Goal: Use online tool/utility: Use online tool/utility

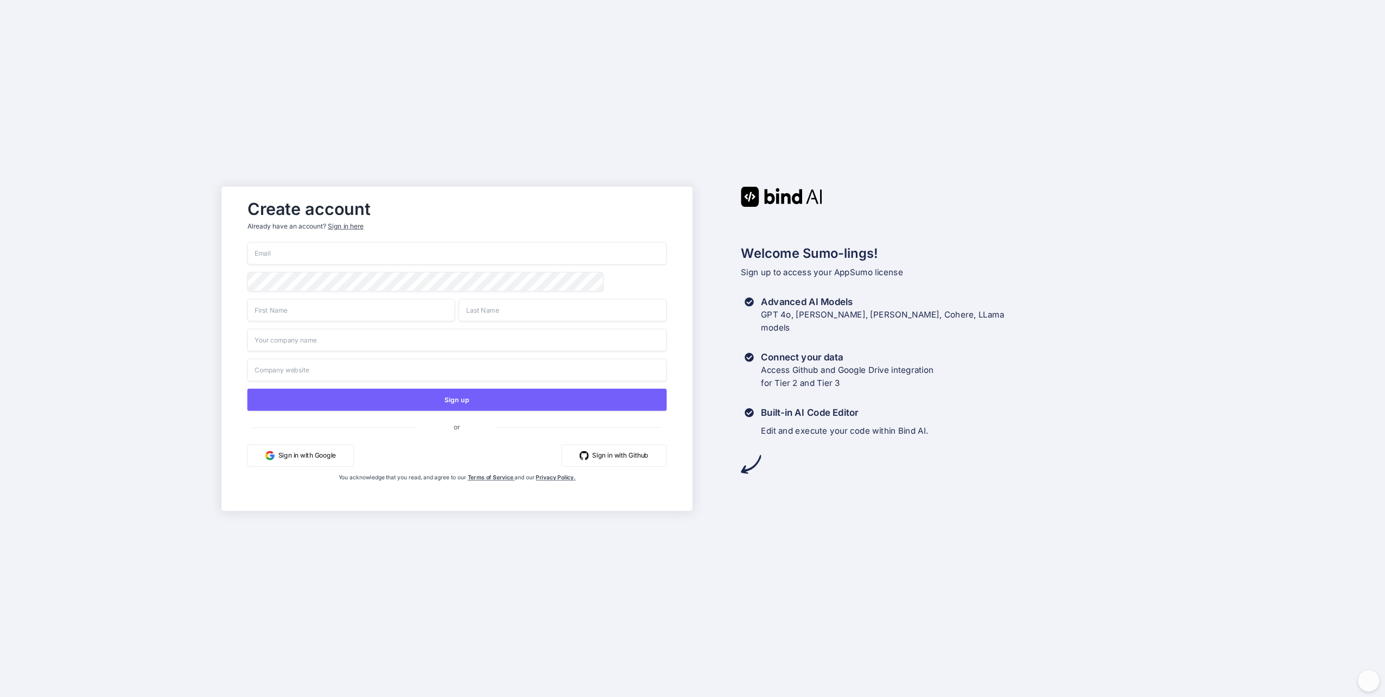
click at [283, 255] on input "email" at bounding box center [456, 252] width 419 height 23
click at [329, 253] on input "email" at bounding box center [456, 252] width 419 height 23
click at [315, 455] on button "Sign in with Google" at bounding box center [300, 455] width 106 height 22
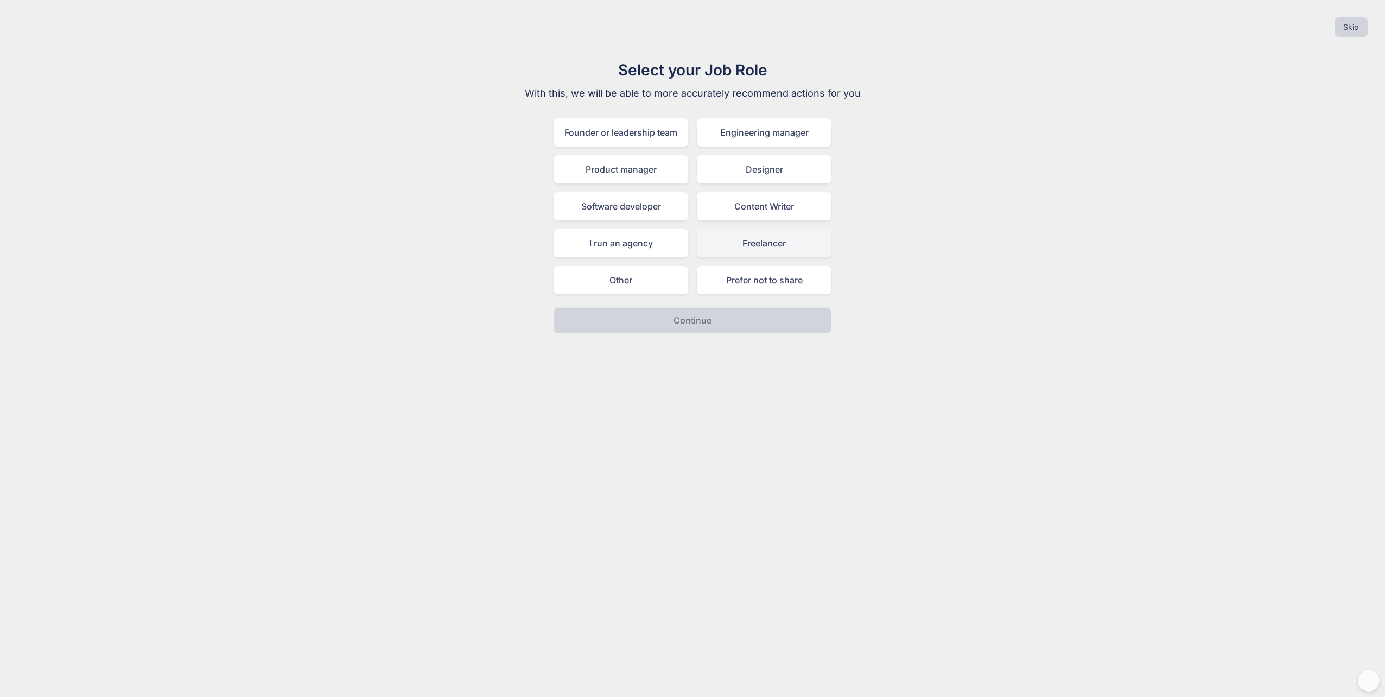
click at [772, 233] on div "Freelancer" at bounding box center [764, 243] width 135 height 28
click at [709, 309] on button "Continue" at bounding box center [692, 320] width 278 height 26
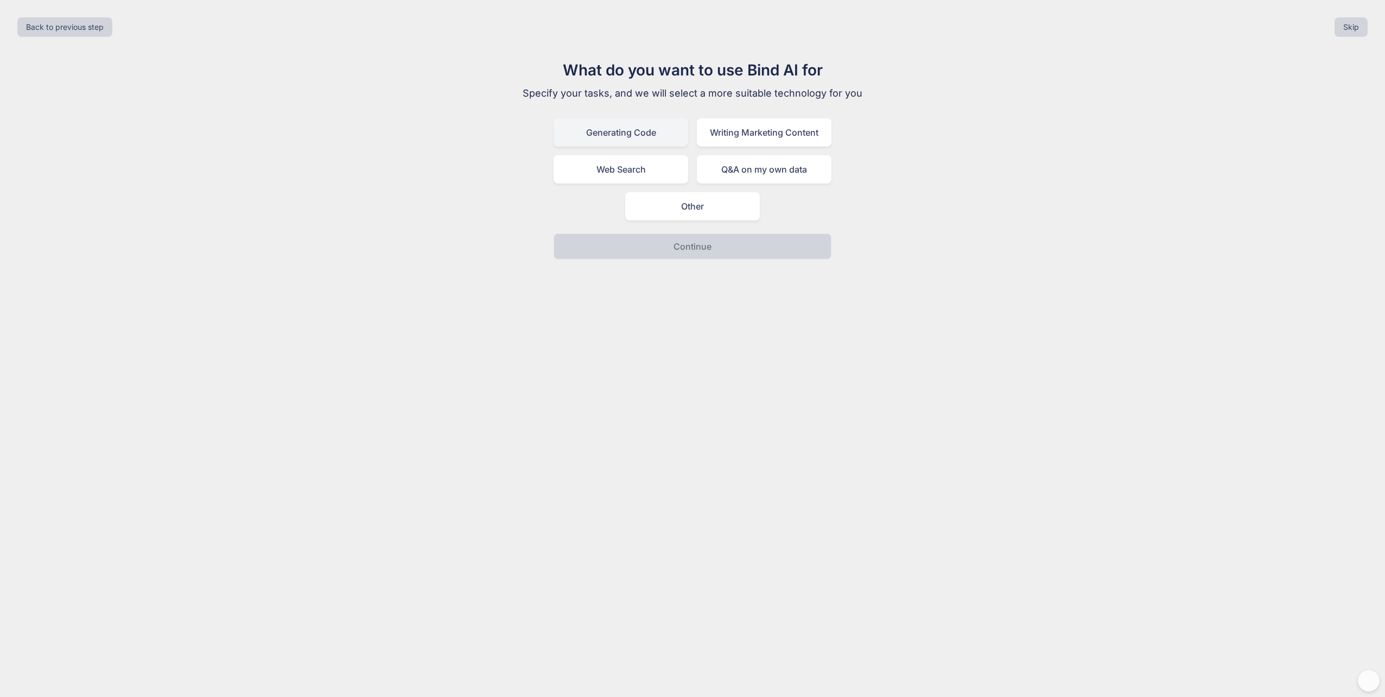
click at [636, 129] on div "Generating Code" at bounding box center [620, 132] width 135 height 28
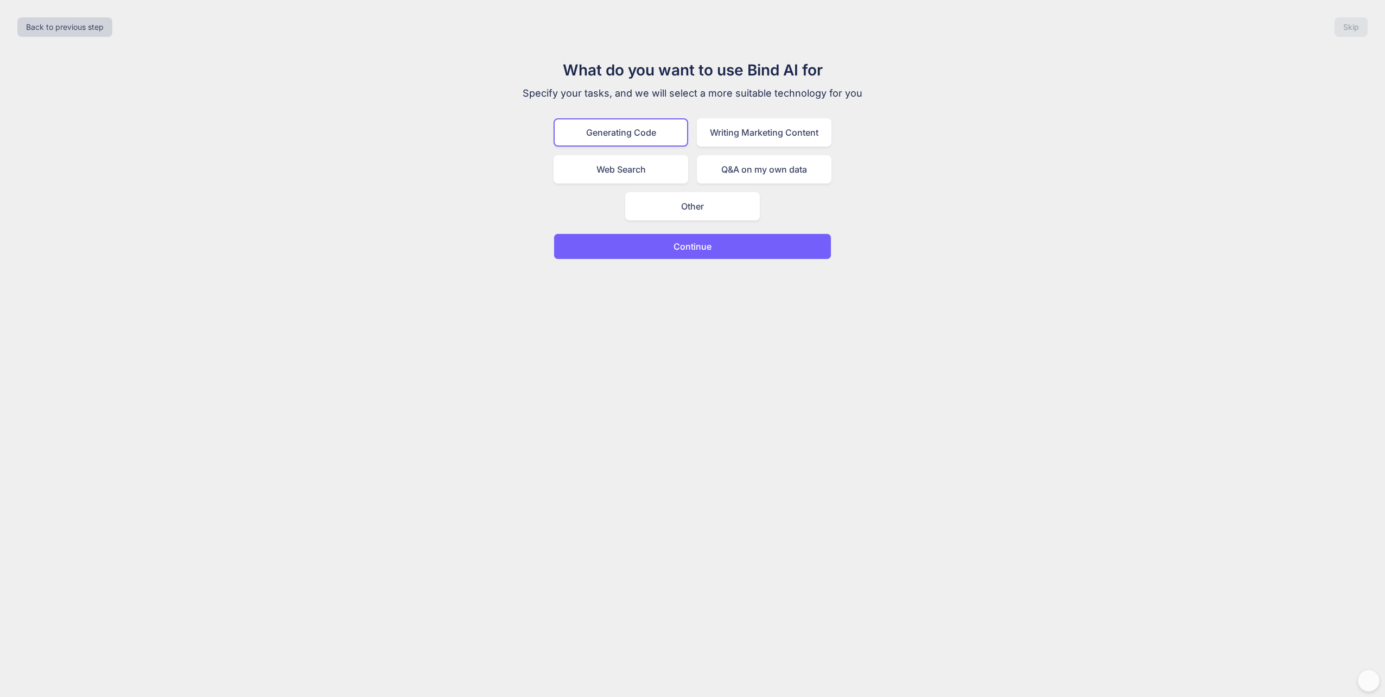
click at [718, 239] on button "Continue" at bounding box center [692, 246] width 278 height 26
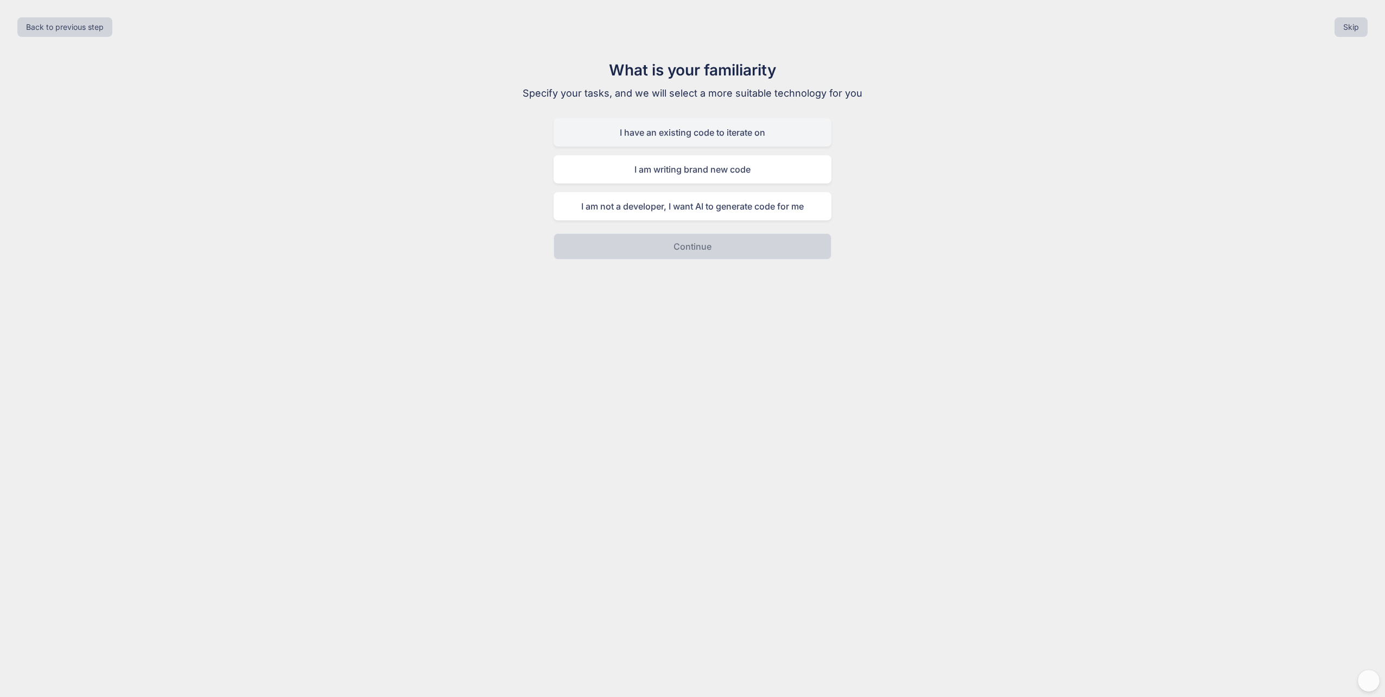
click at [689, 134] on div "I have an existing code to iterate on" at bounding box center [692, 132] width 278 height 28
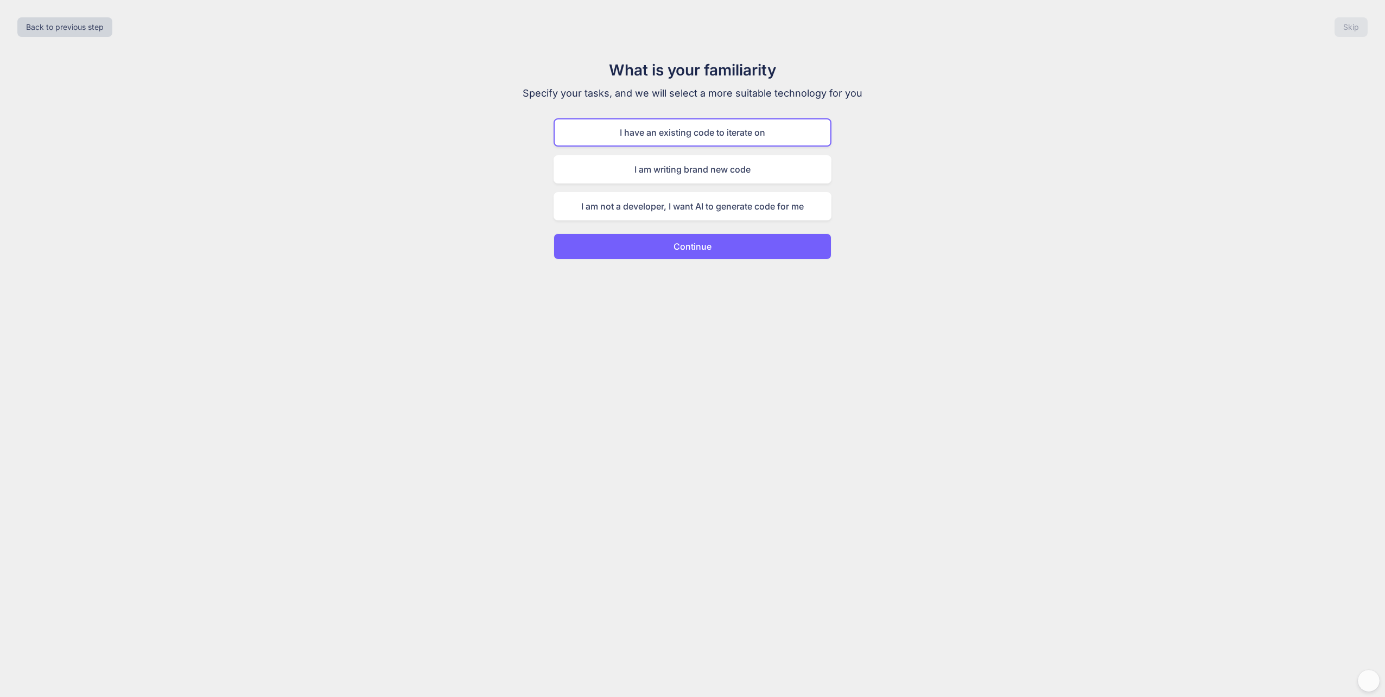
click at [708, 242] on p "Continue" at bounding box center [692, 246] width 38 height 13
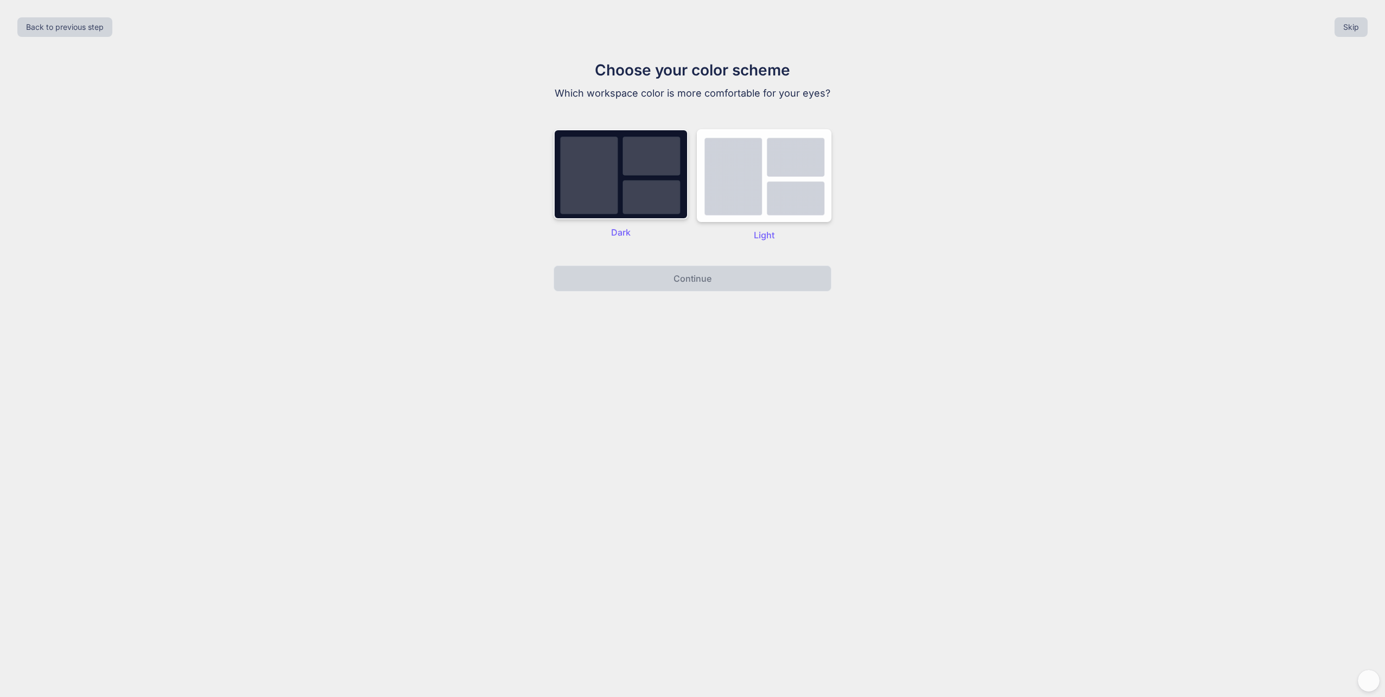
click at [639, 182] on img at bounding box center [620, 174] width 135 height 90
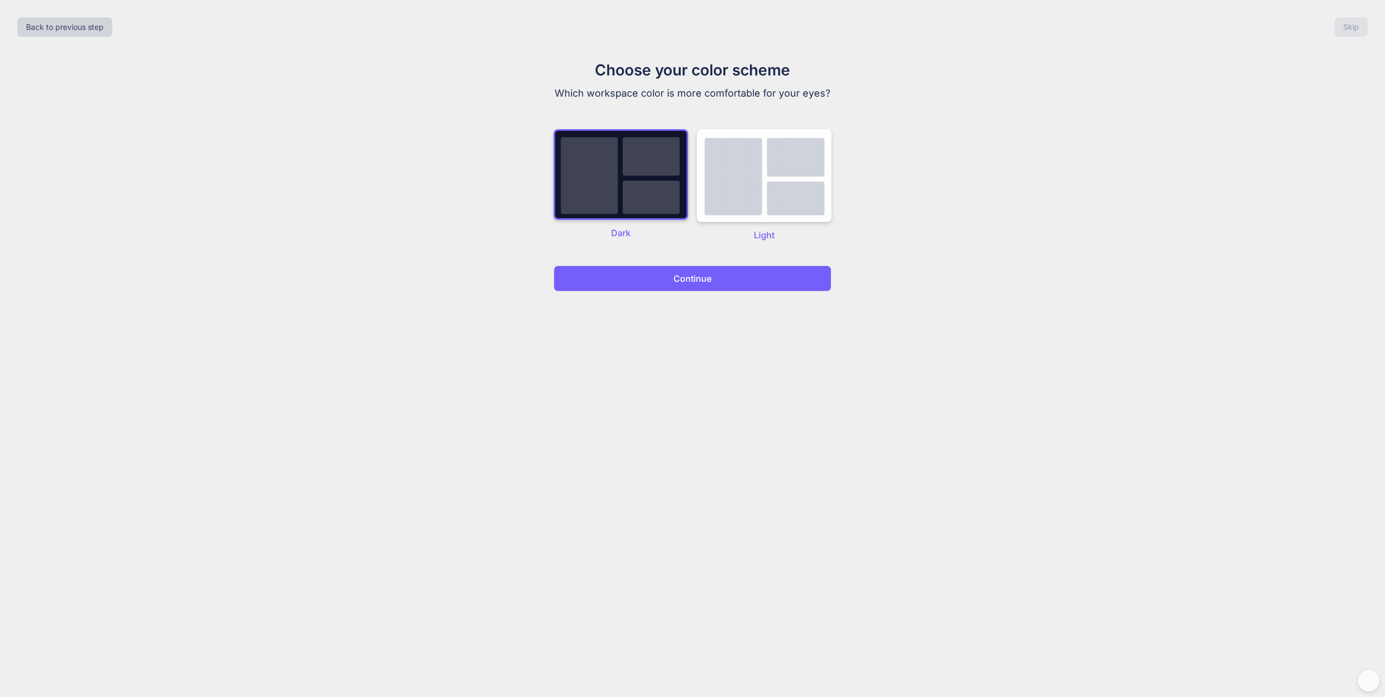
click at [688, 274] on p "Continue" at bounding box center [692, 278] width 38 height 13
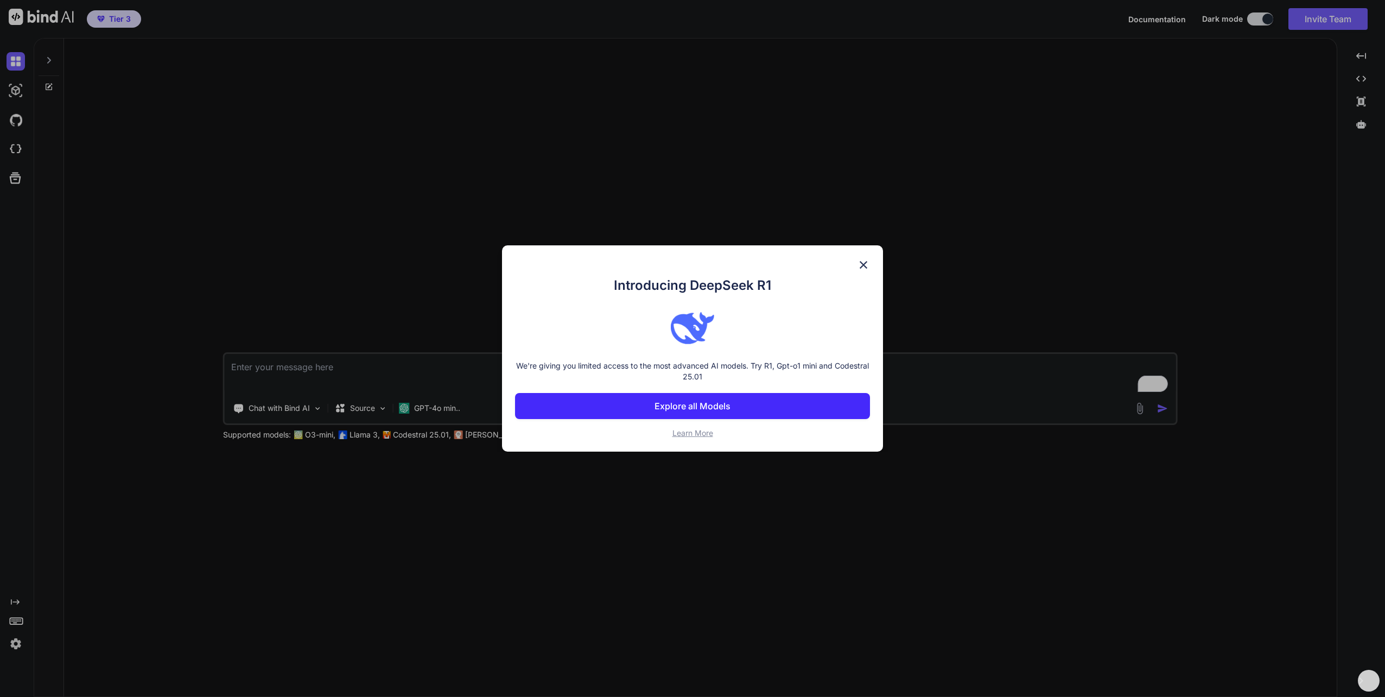
click at [701, 405] on p "Explore all Models" at bounding box center [692, 405] width 76 height 13
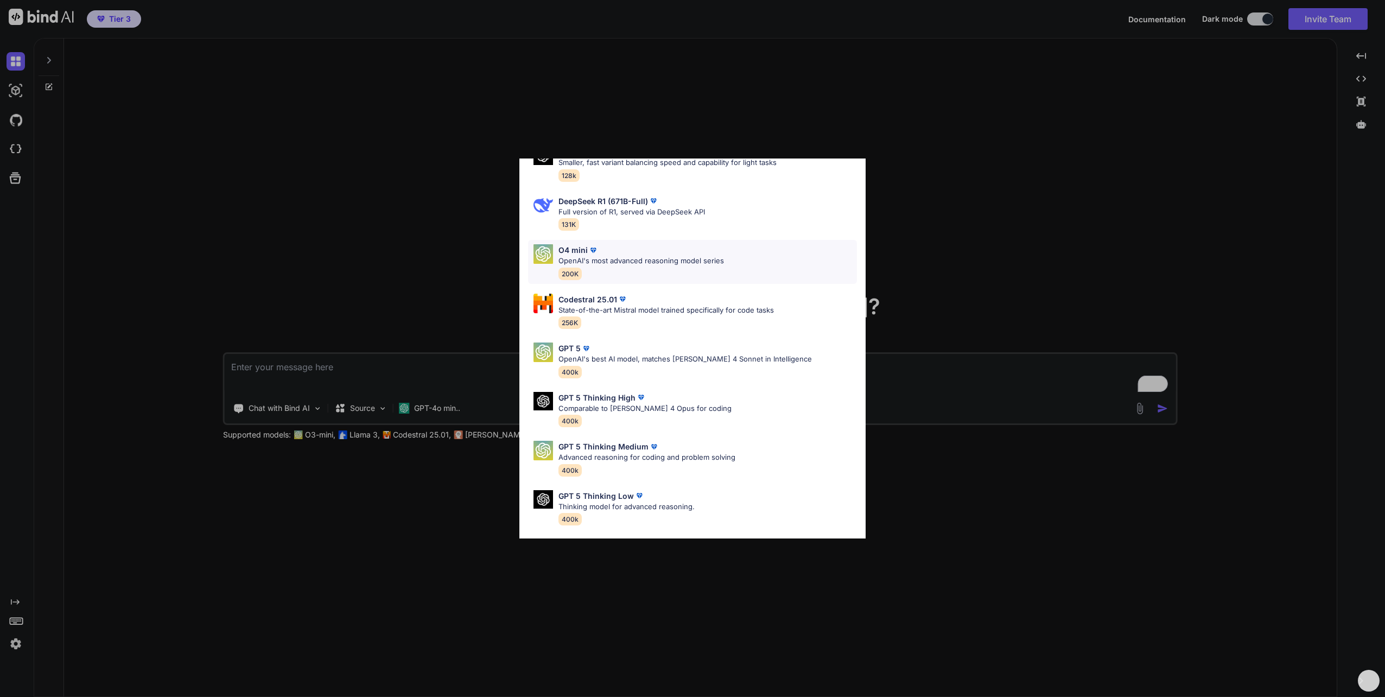
scroll to position [58, 0]
click at [866, 119] on div "All GPT 5 Mini Smaller, fast variant balancing speed and capability for light t…" at bounding box center [692, 348] width 1385 height 697
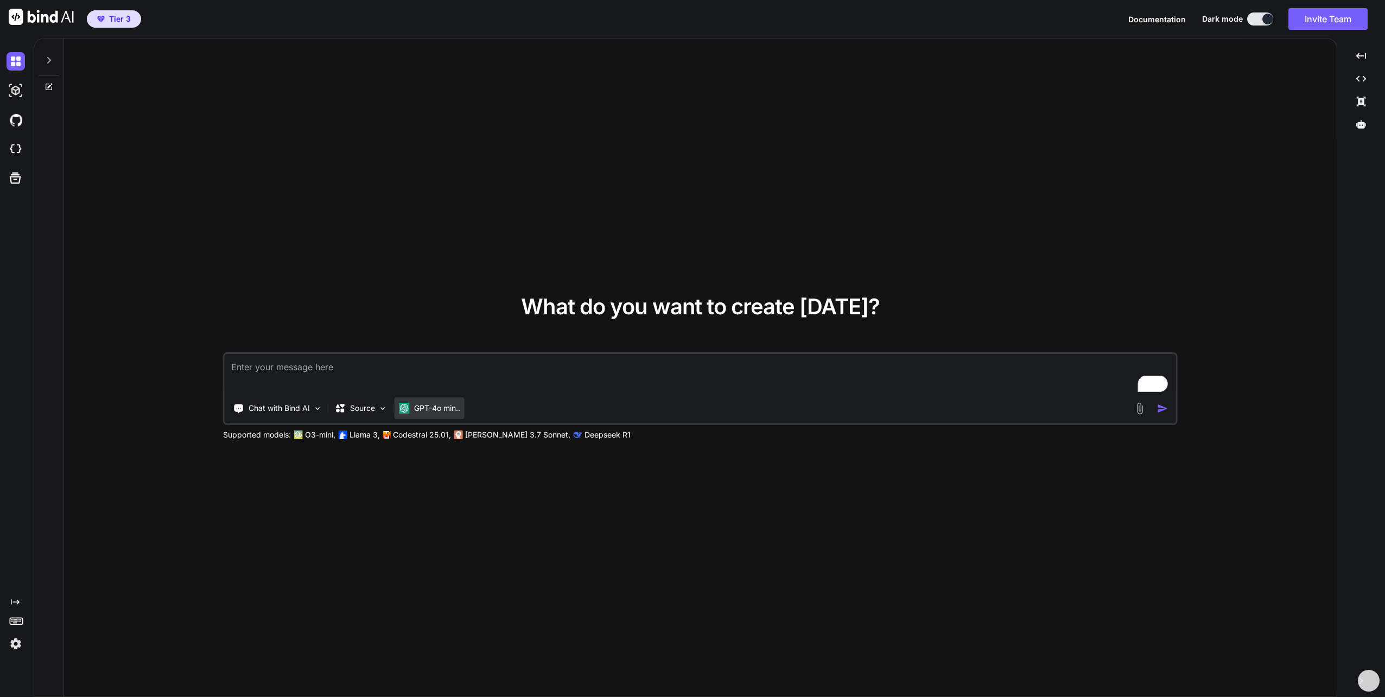
click at [445, 410] on p "GPT-4o min.." at bounding box center [437, 408] width 46 height 11
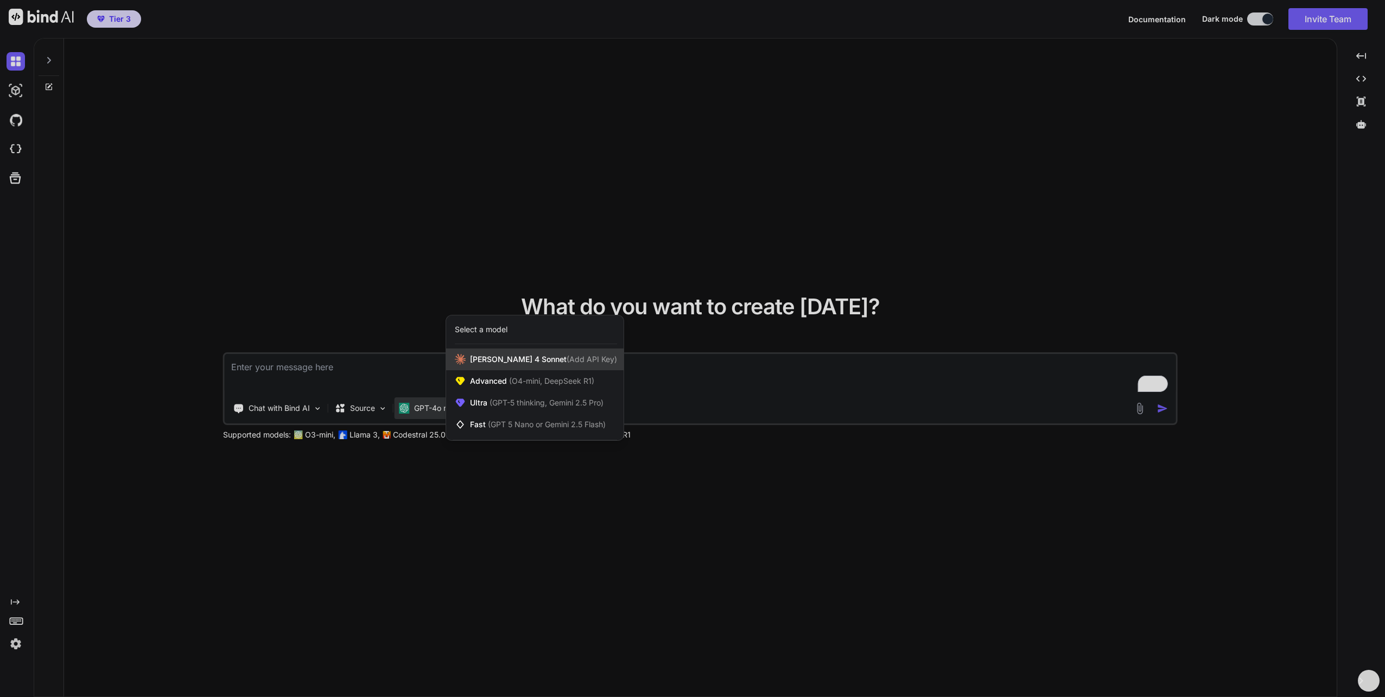
click at [518, 359] on span "[PERSON_NAME] 4 Sonnet (Add API Key)" at bounding box center [543, 359] width 147 height 11
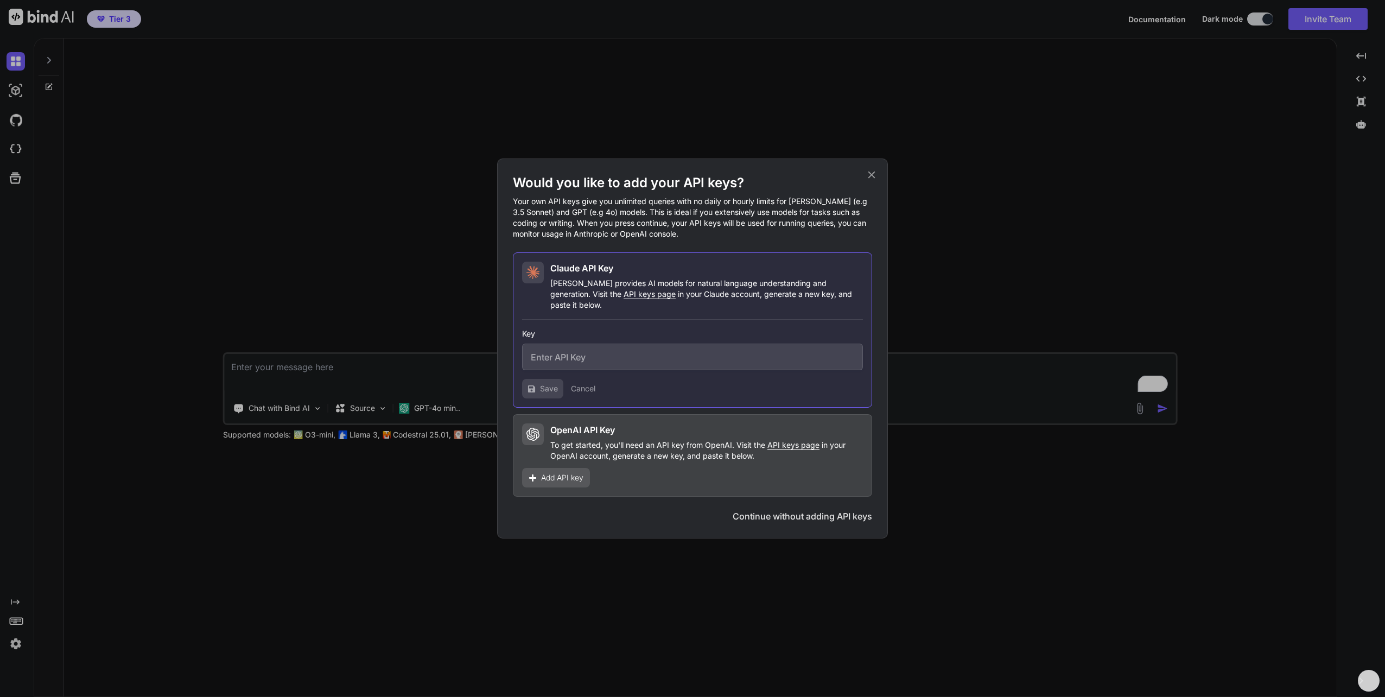
click at [871, 179] on icon at bounding box center [871, 175] width 12 height 12
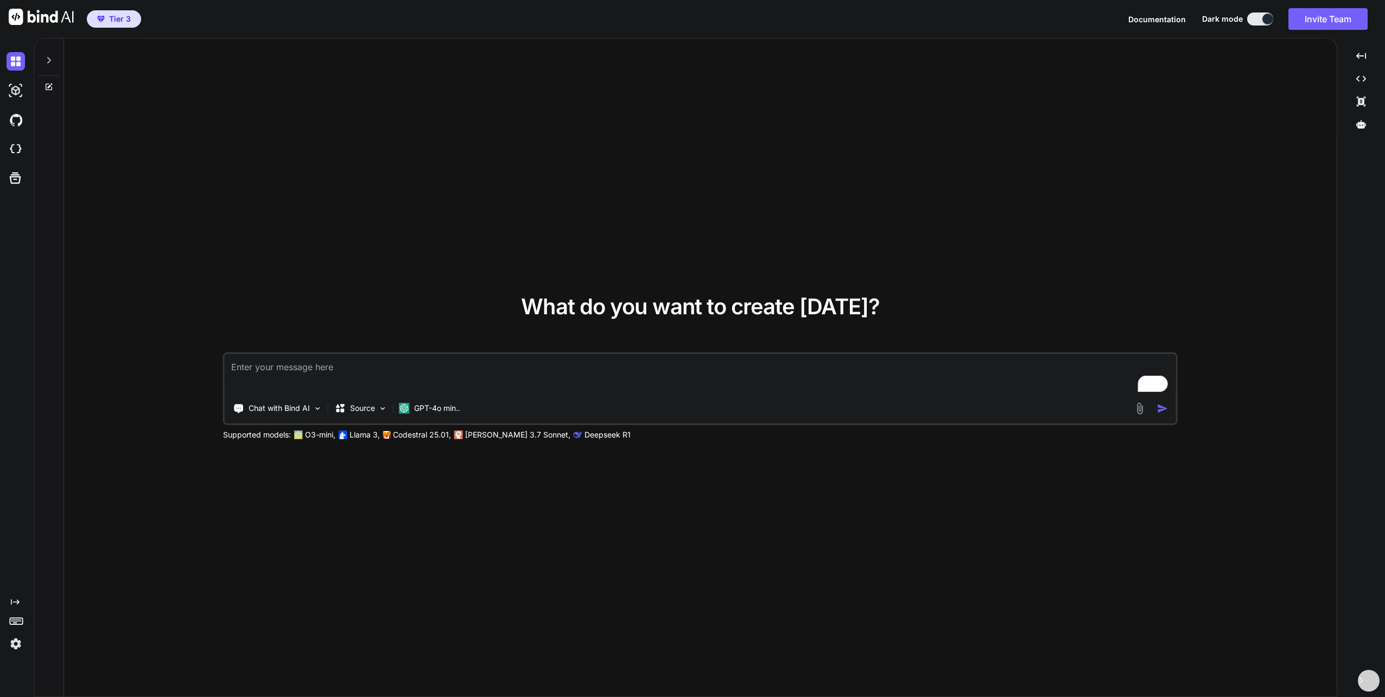
click at [50, 88] on icon at bounding box center [48, 86] width 9 height 9
click at [52, 60] on icon at bounding box center [48, 60] width 9 height 9
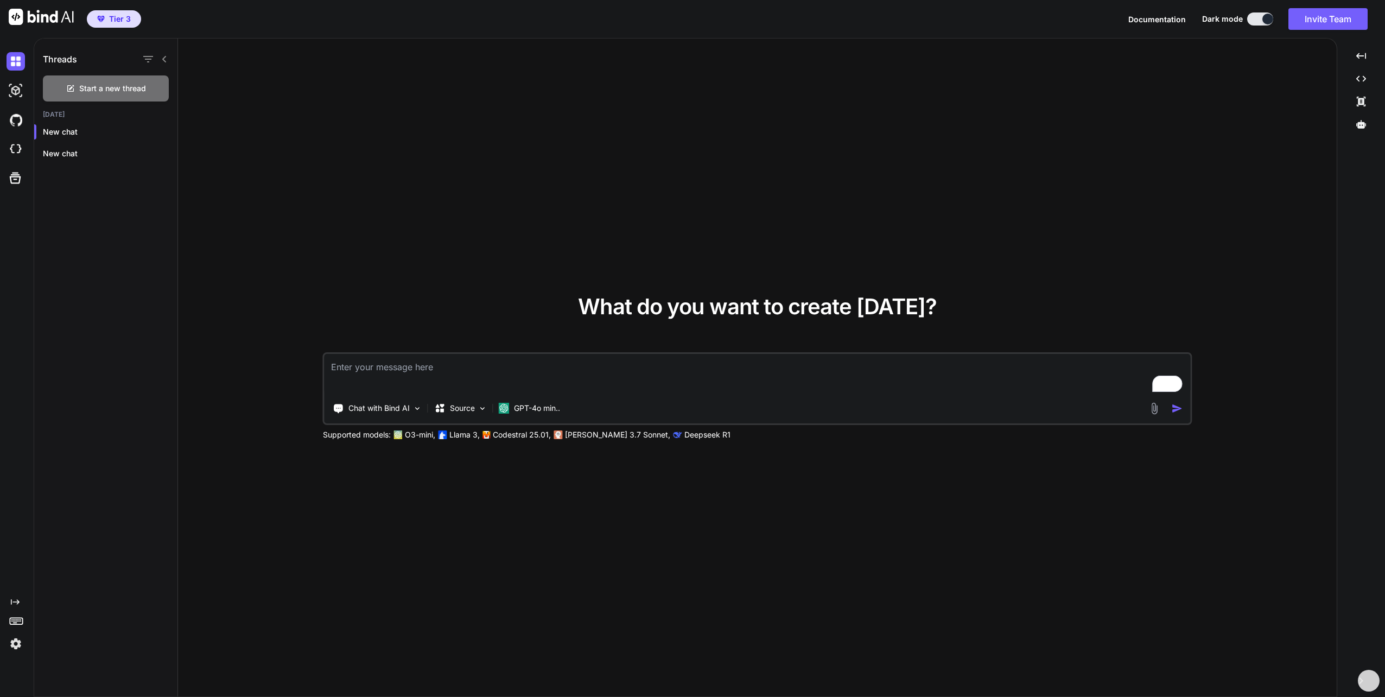
click at [17, 642] on img at bounding box center [16, 643] width 18 height 18
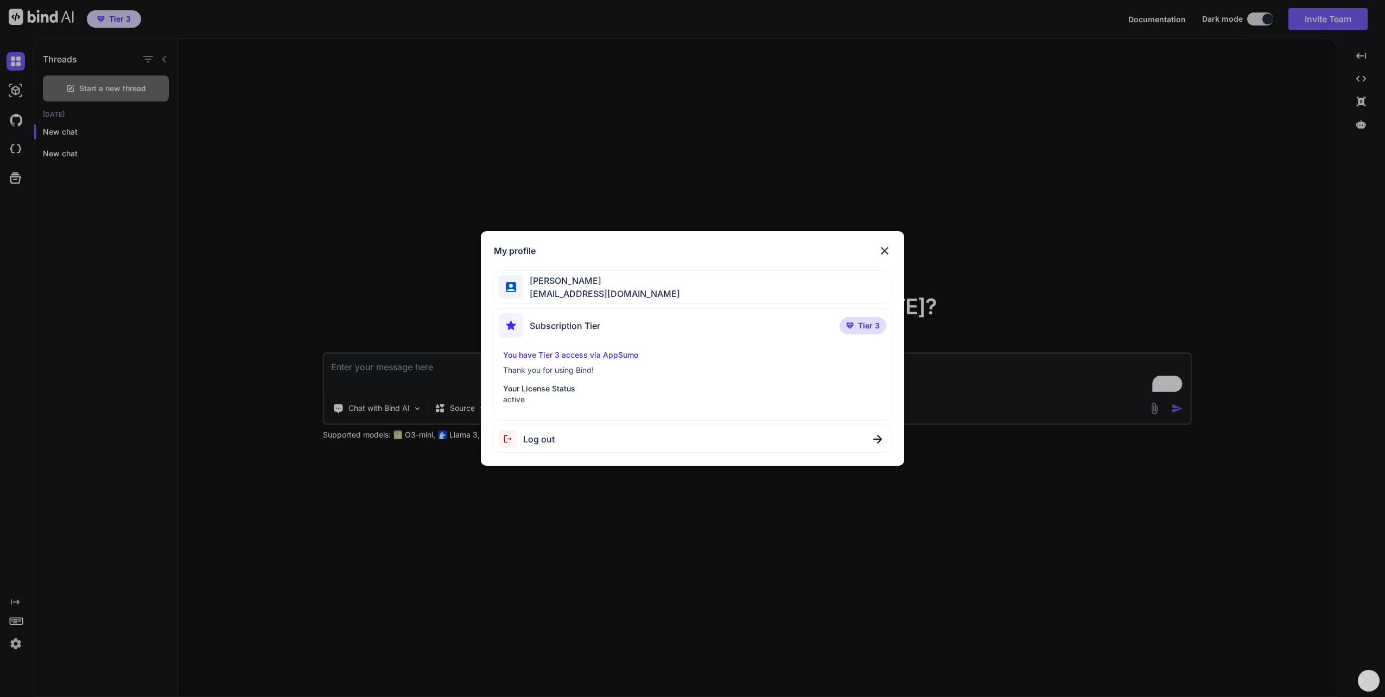
click at [883, 250] on img at bounding box center [884, 250] width 13 height 13
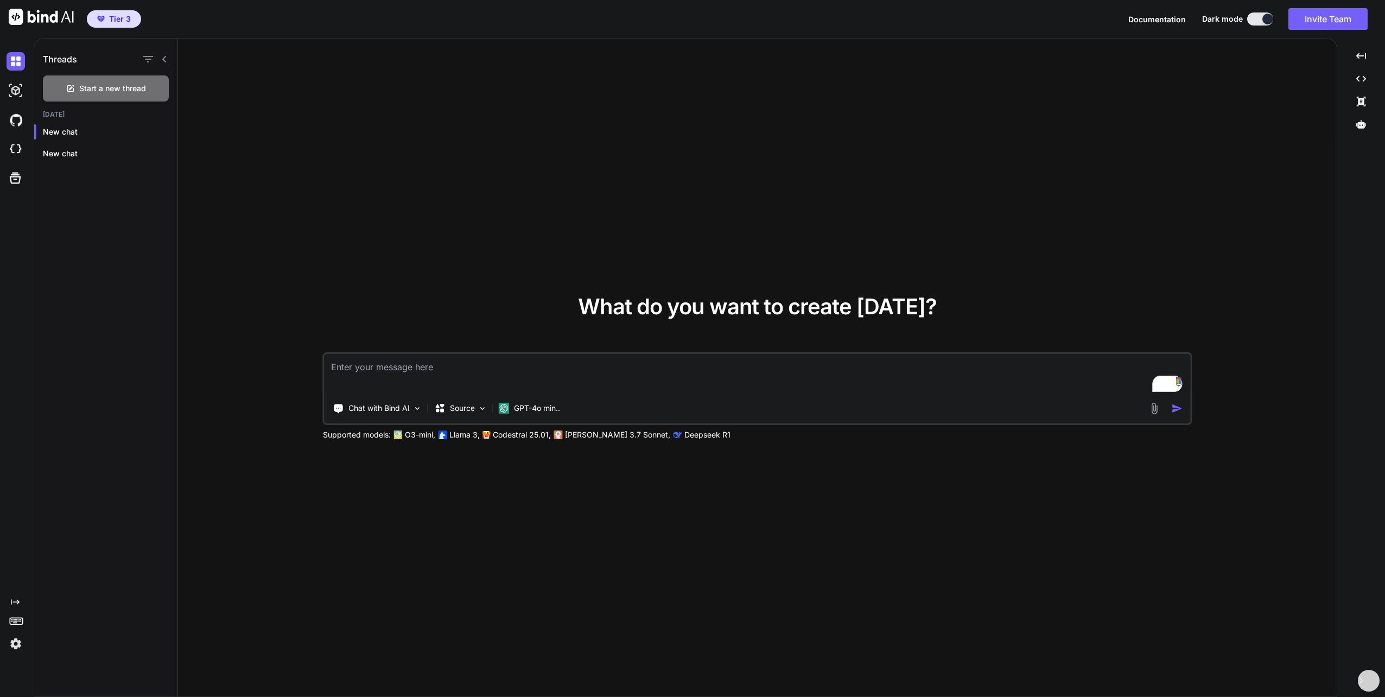
click at [413, 366] on textarea "To enrich screen reader interactions, please activate Accessibility in Grammarl…" at bounding box center [756, 374] width 865 height 40
click at [535, 404] on p "GPT-4o min.." at bounding box center [537, 408] width 46 height 11
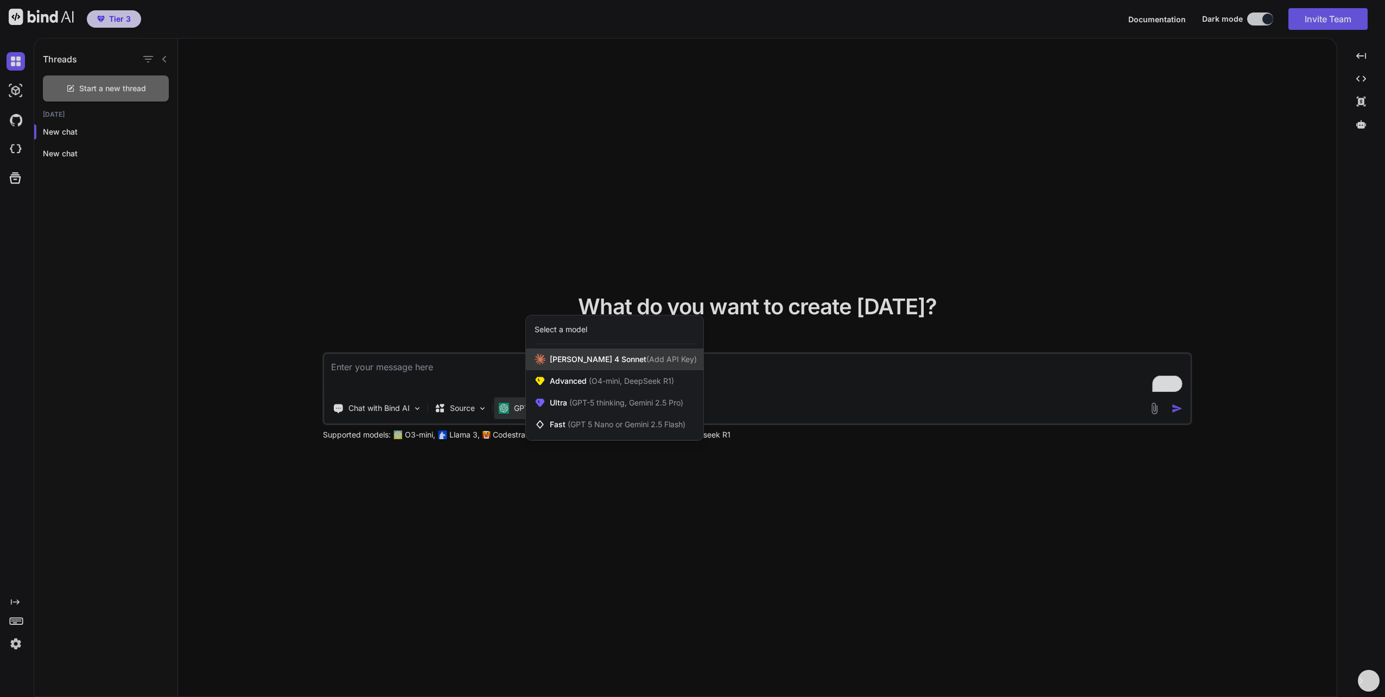
click at [598, 361] on span "[PERSON_NAME] 4 Sonnet (Add API Key)" at bounding box center [623, 359] width 147 height 11
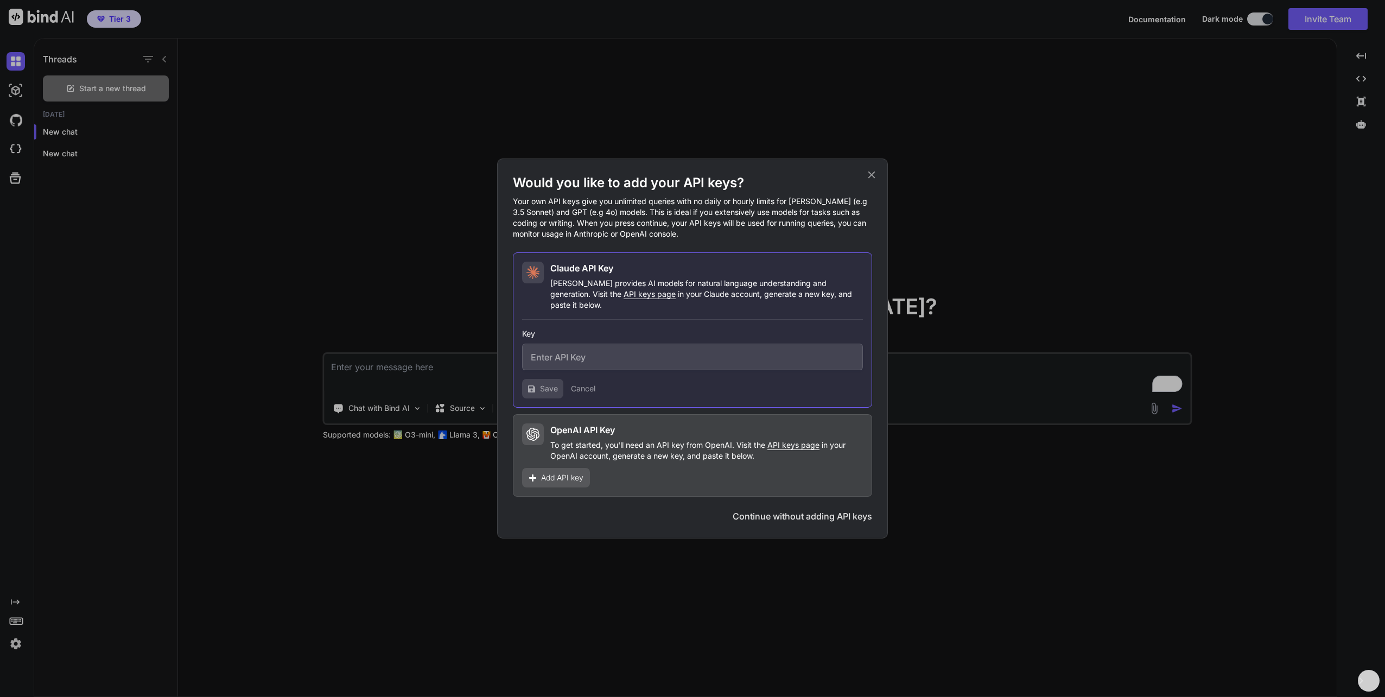
click at [870, 180] on icon at bounding box center [871, 175] width 12 height 12
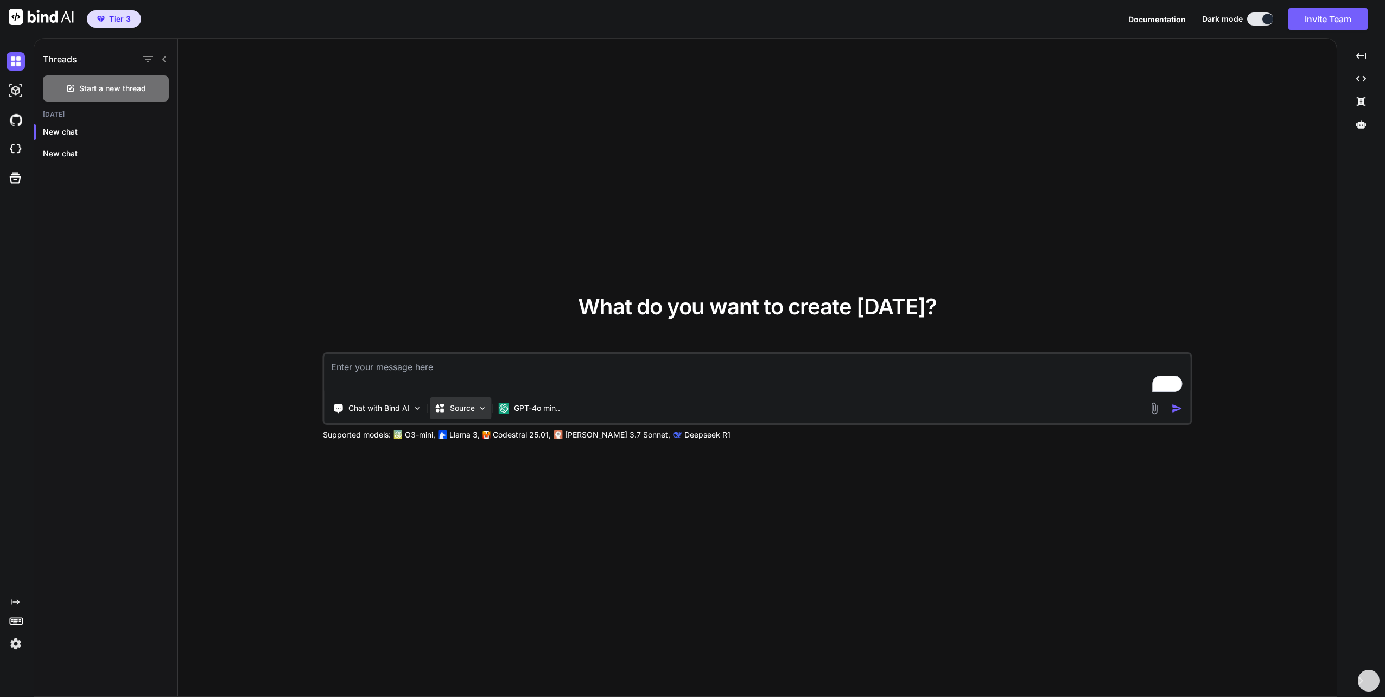
click at [469, 406] on p "Source" at bounding box center [462, 408] width 25 height 11
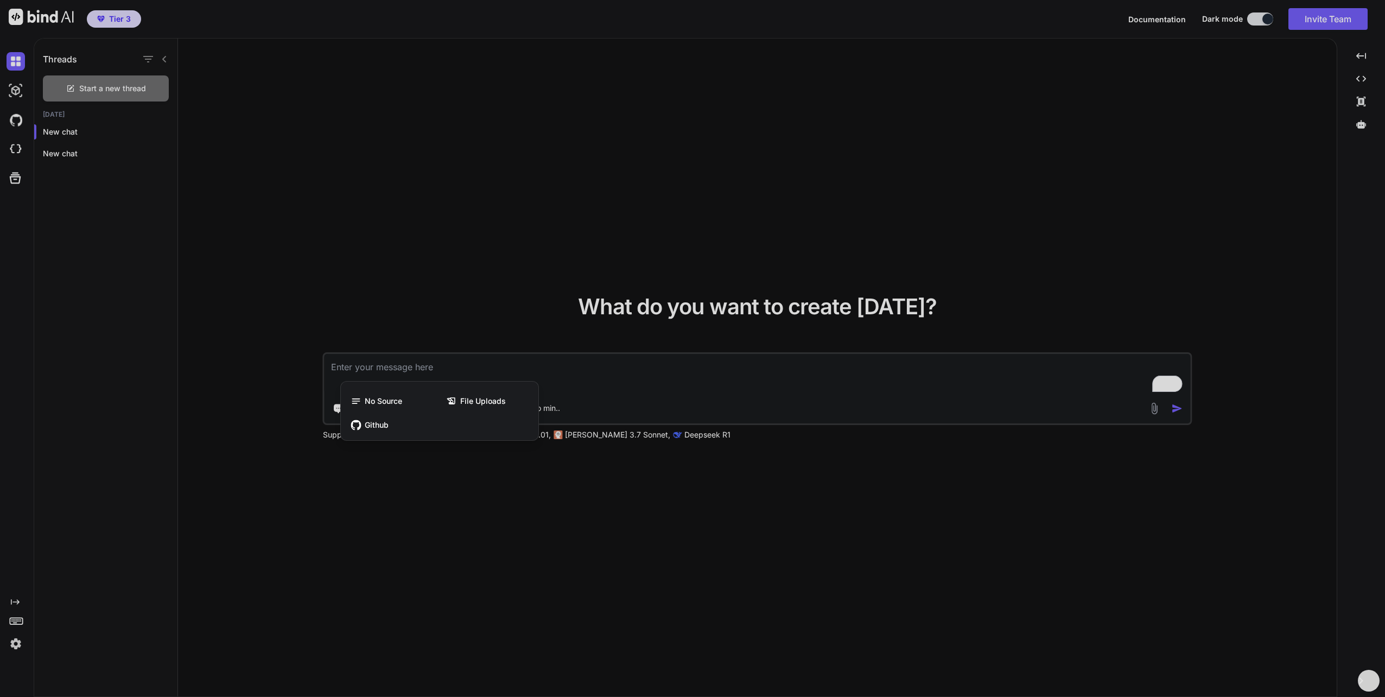
click at [486, 281] on div at bounding box center [692, 348] width 1385 height 697
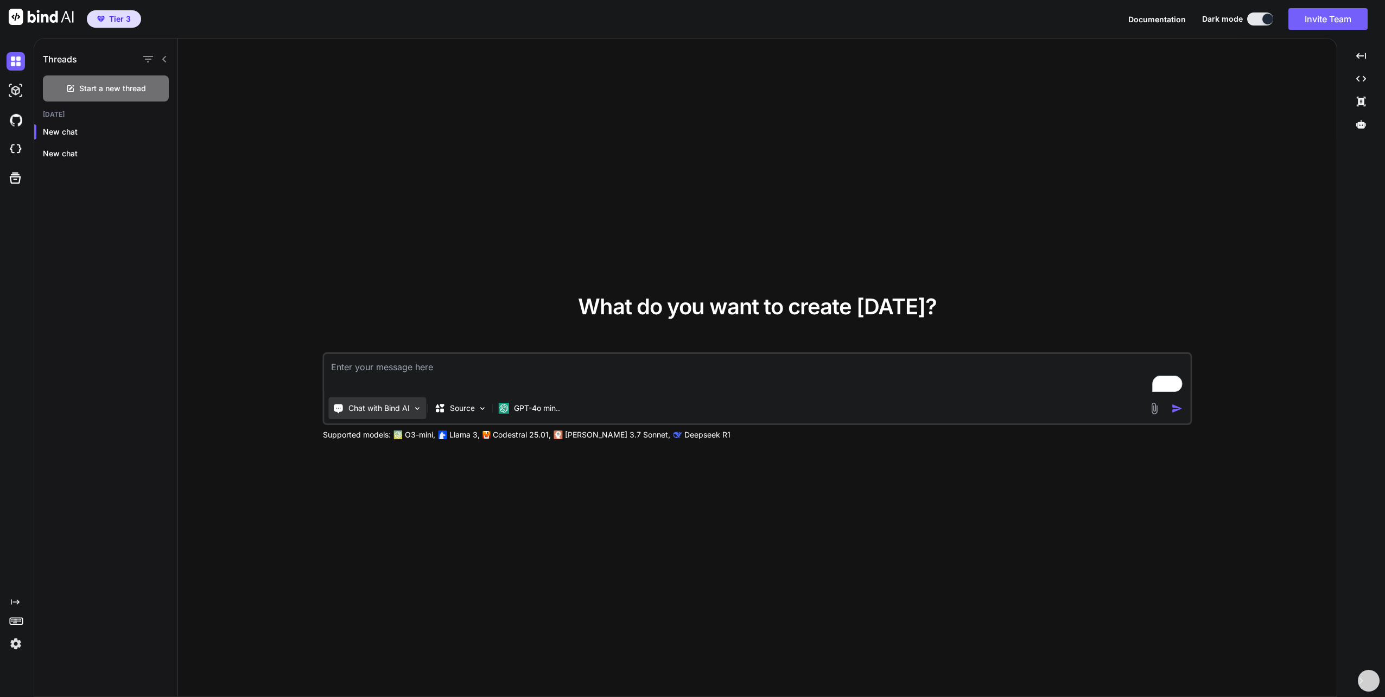
click at [400, 409] on p "Chat with Bind AI" at bounding box center [378, 408] width 61 height 11
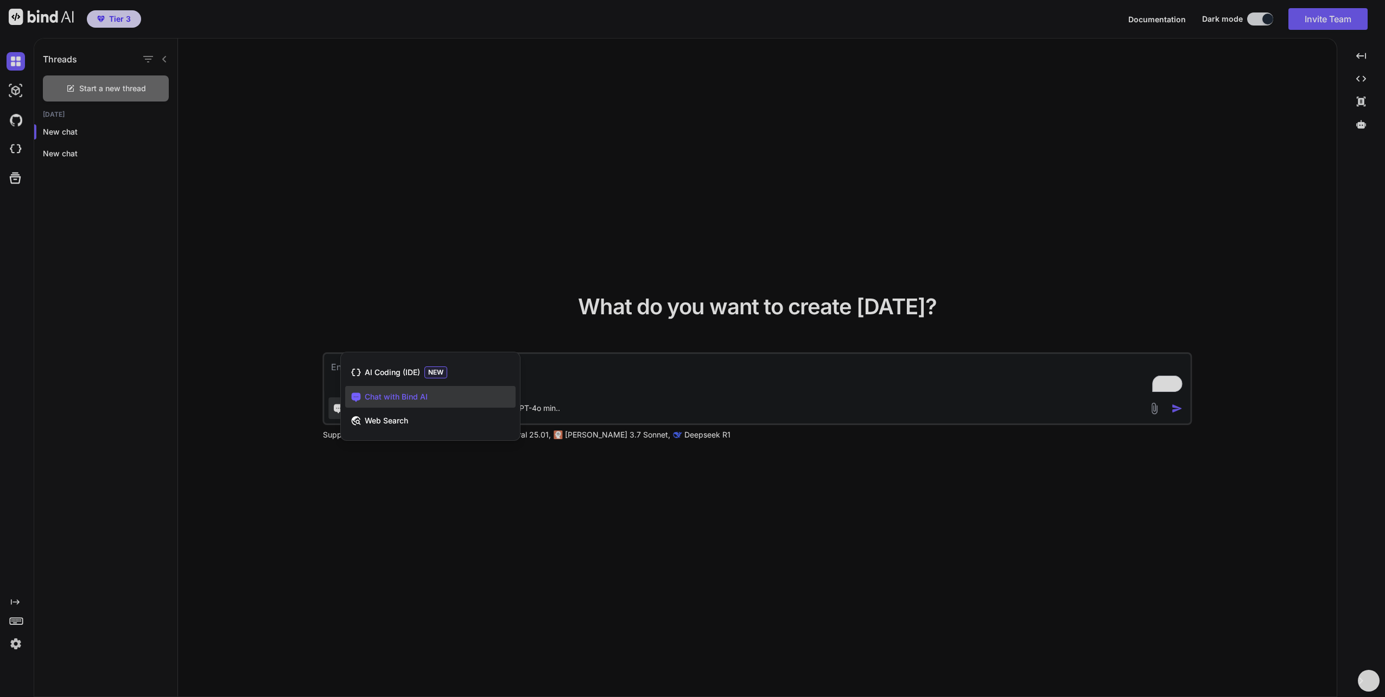
click at [469, 317] on div at bounding box center [692, 348] width 1385 height 697
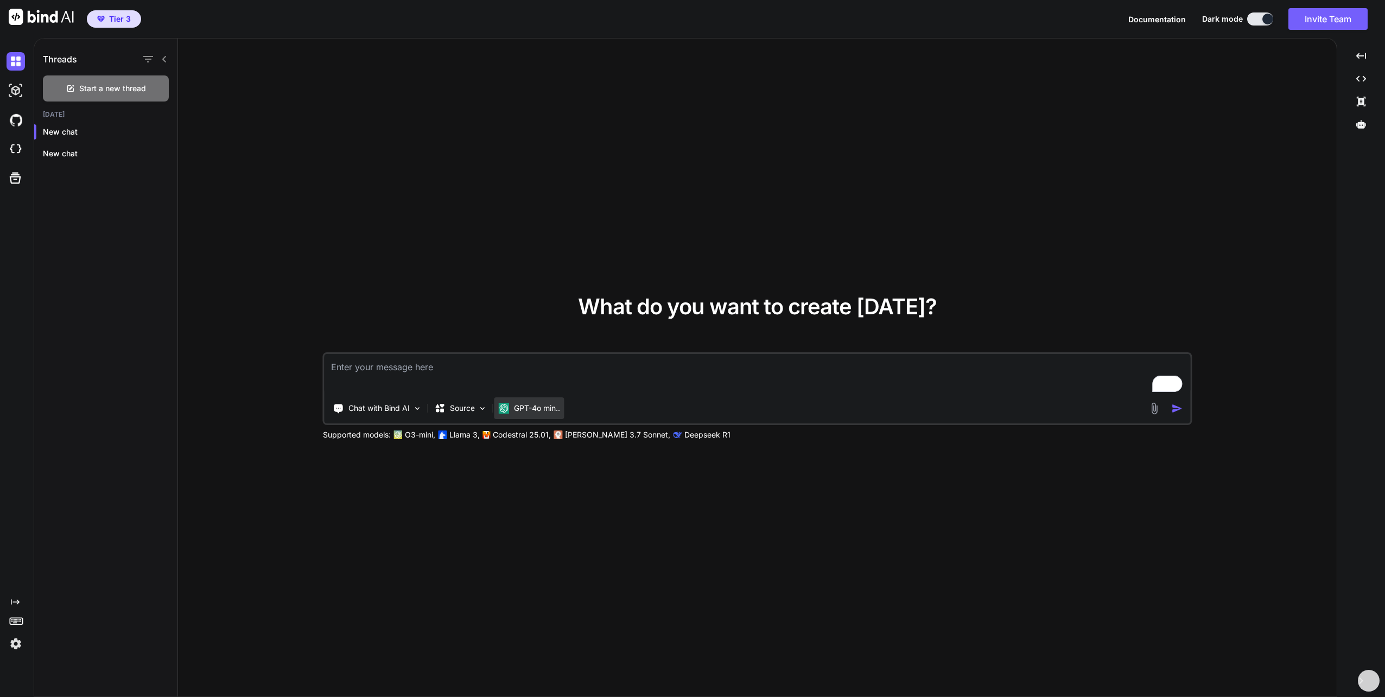
click at [535, 411] on p "GPT-4o min.." at bounding box center [537, 408] width 46 height 11
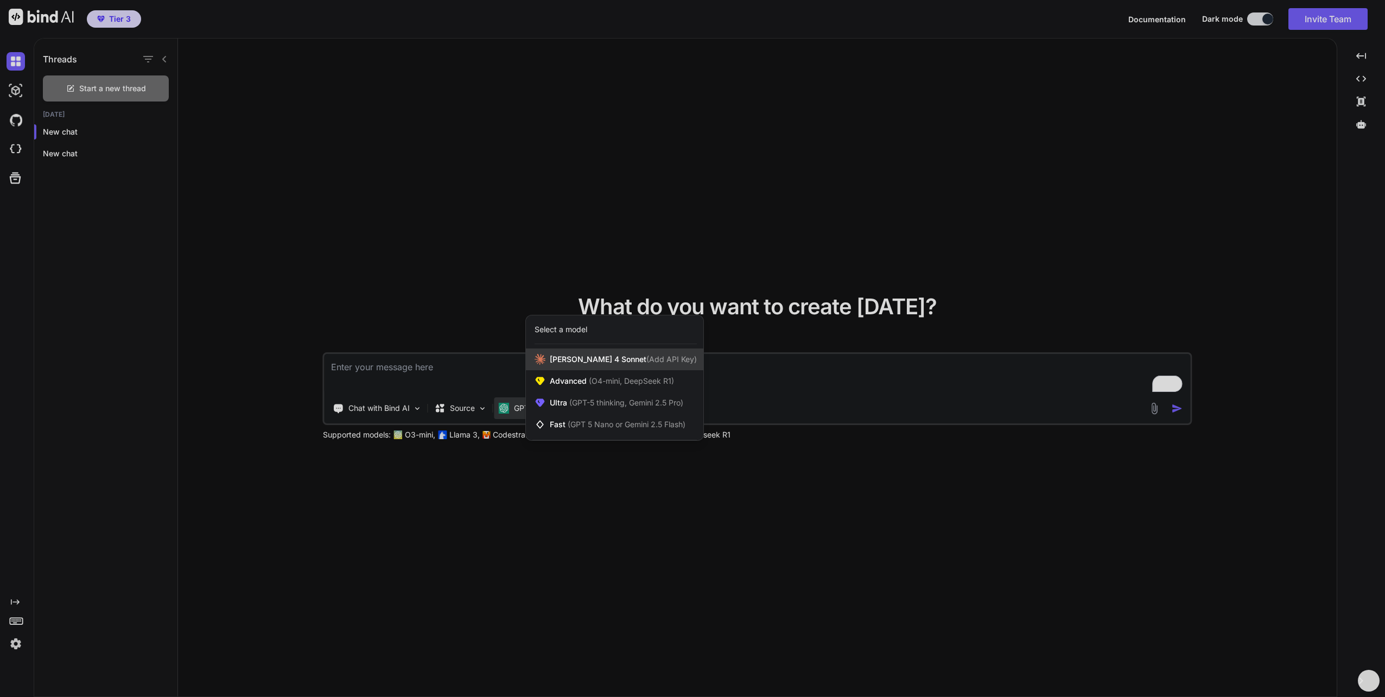
click at [646, 356] on span "(Add API Key)" at bounding box center [671, 358] width 50 height 9
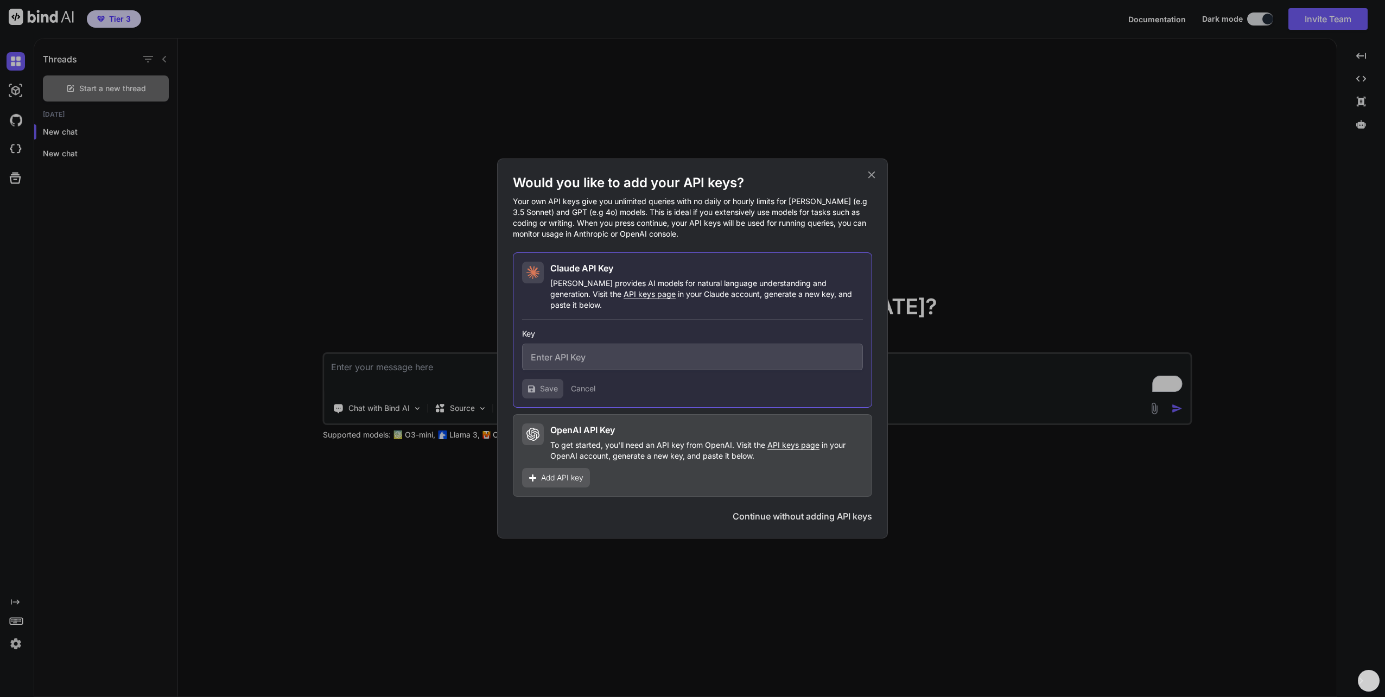
click at [870, 181] on icon at bounding box center [871, 175] width 12 height 12
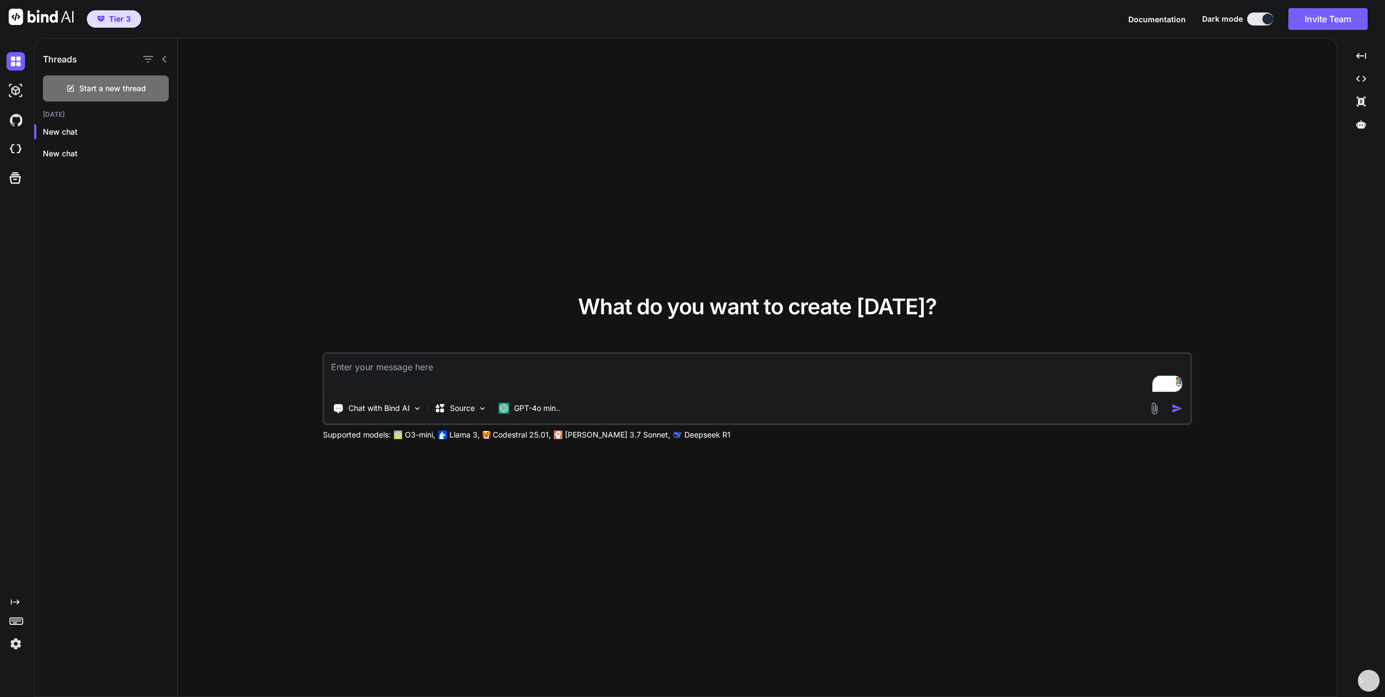
click at [442, 372] on textarea "To enrich screen reader interactions, please activate Accessibility in Grammarl…" at bounding box center [756, 374] width 865 height 40
click at [1361, 59] on icon "Created with Pixso." at bounding box center [1361, 56] width 10 height 10
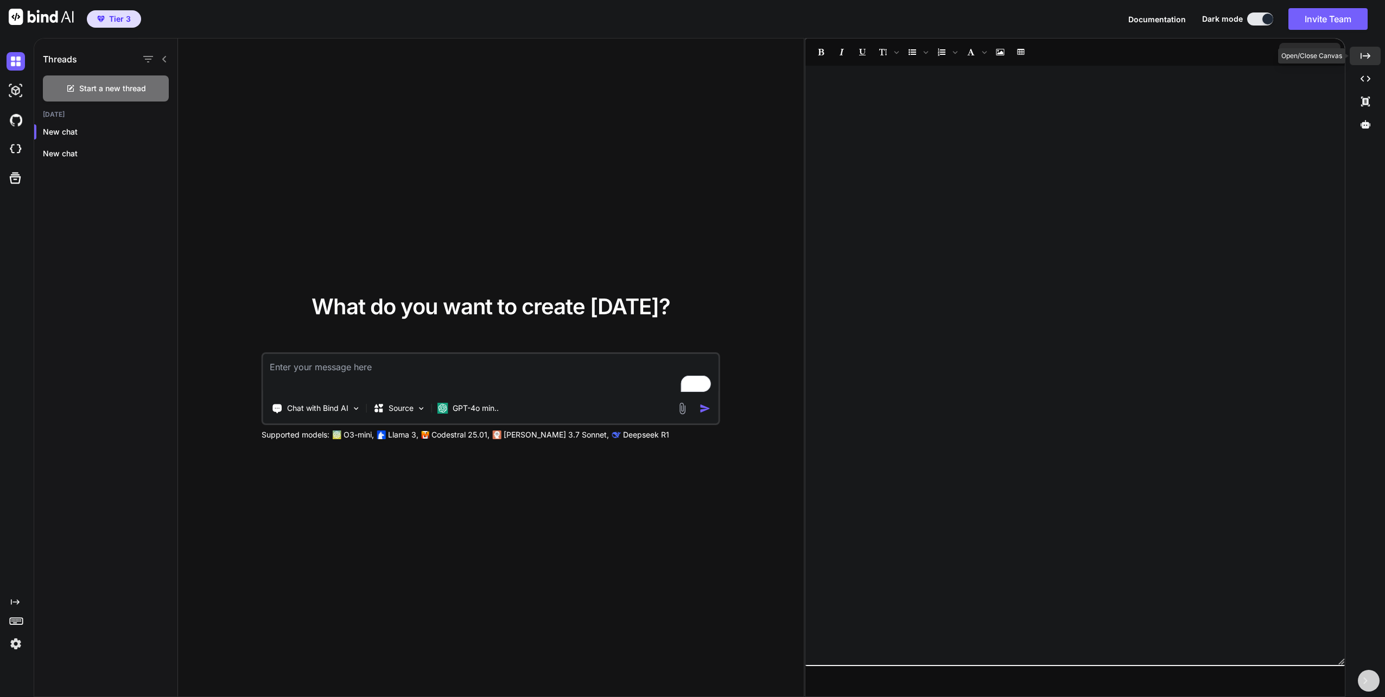
click at [1362, 55] on icon "Created with Pixso." at bounding box center [1365, 56] width 10 height 10
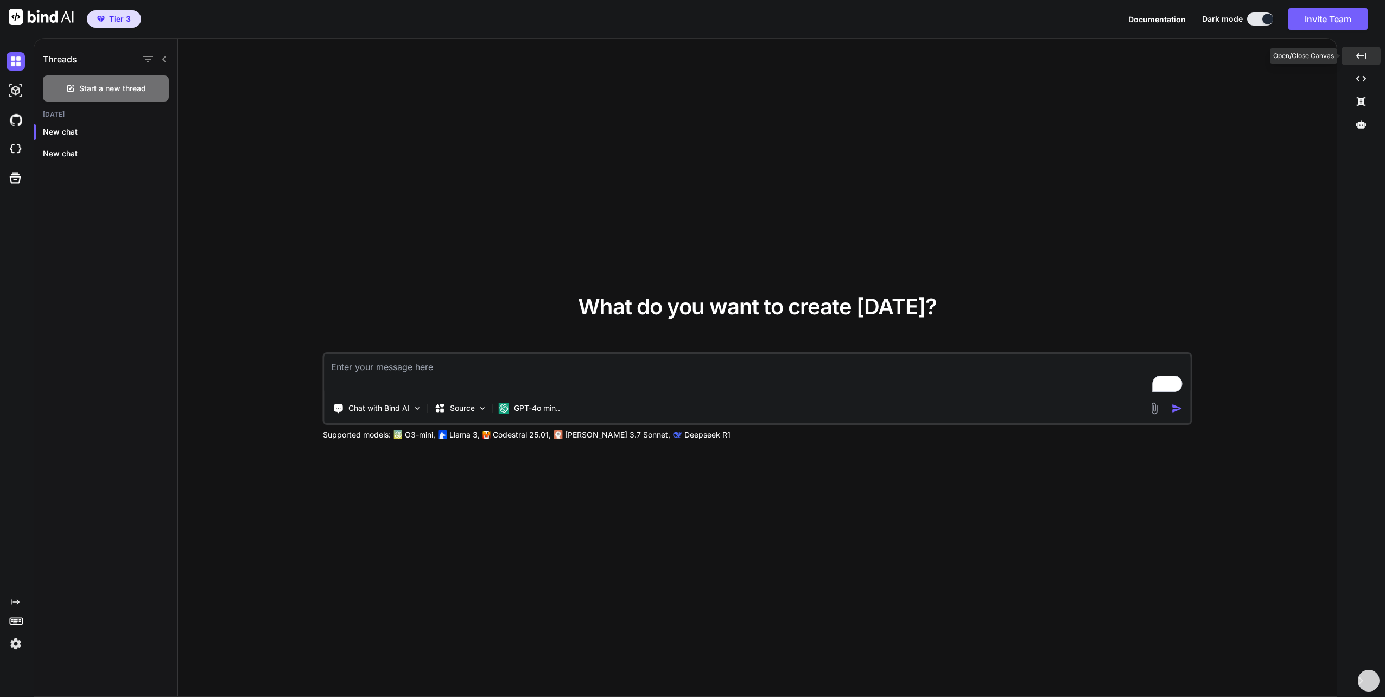
click at [1362, 55] on icon "Created with Pixso." at bounding box center [1361, 56] width 10 height 10
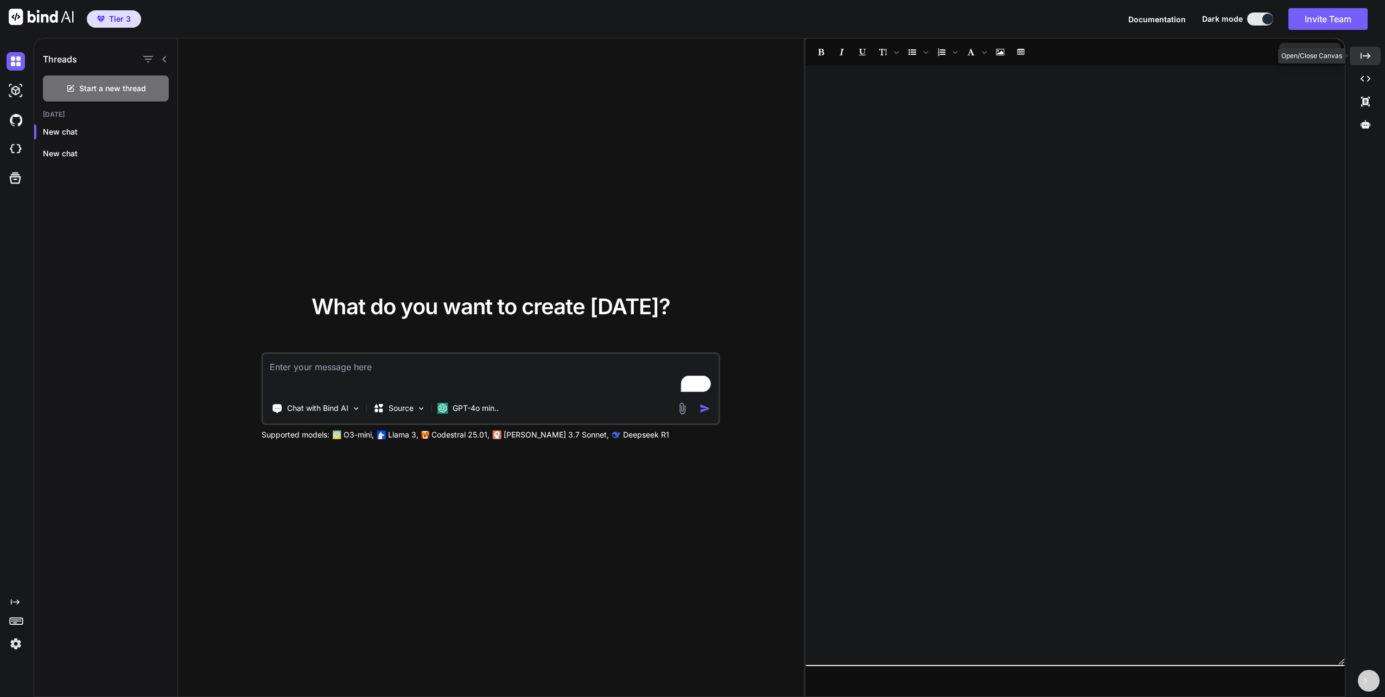
click at [1364, 53] on icon "Created with Pixso." at bounding box center [1365, 56] width 10 height 10
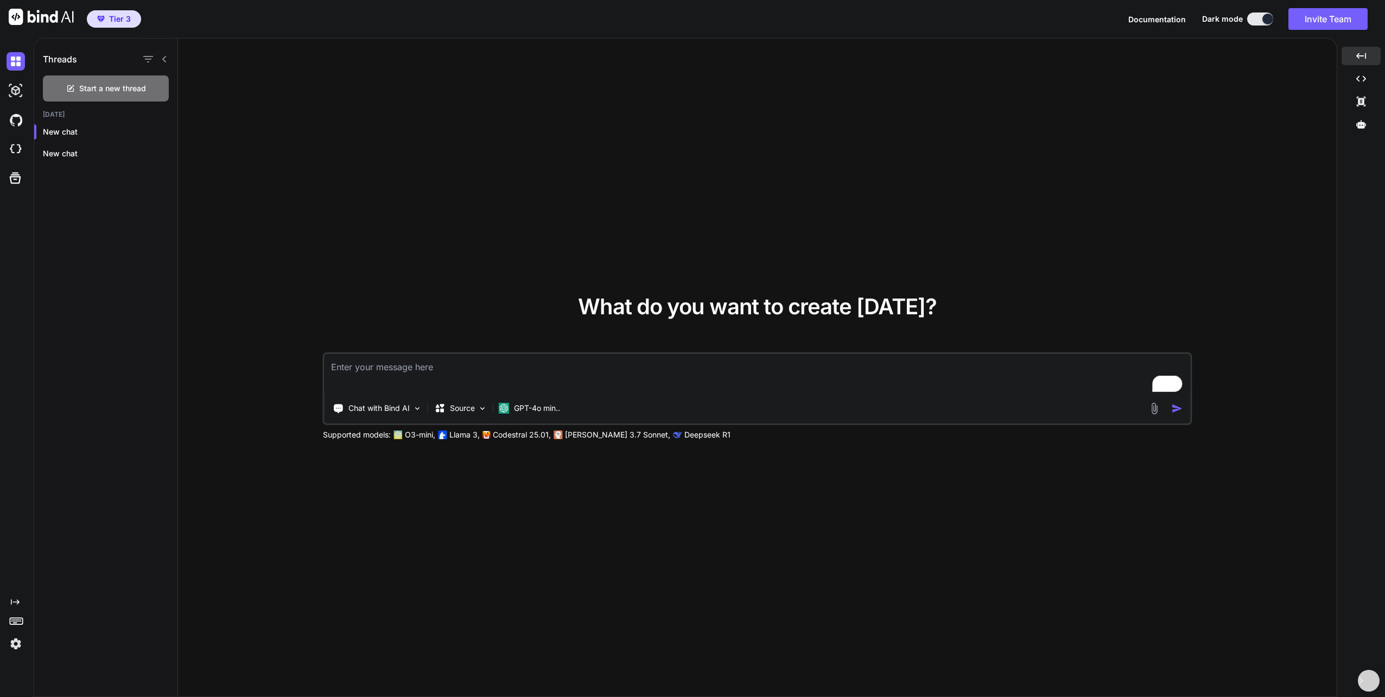
click at [1087, 18] on div "Tier 3 Documentation Dark mode Invite Team Created with Pixso." at bounding box center [692, 19] width 1385 height 38
drag, startPoint x: 1311, startPoint y: 0, endPoint x: 1004, endPoint y: 21, distance: 307.8
click at [1004, 21] on div "Tier 3 Documentation Dark mode Invite Team Created with Pixso." at bounding box center [692, 19] width 1385 height 38
paste textarea "Objective and Scope System objective: Enable entry, storage, and update of the …"
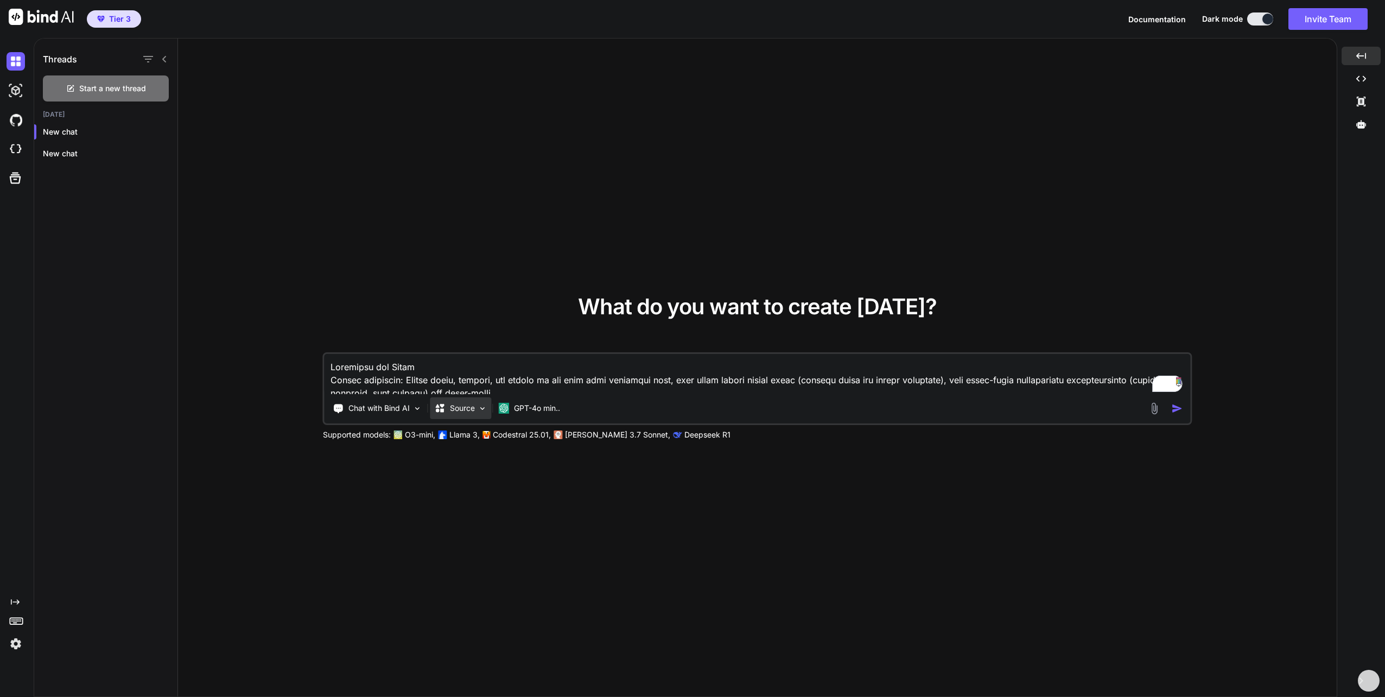
scroll to position [926, 0]
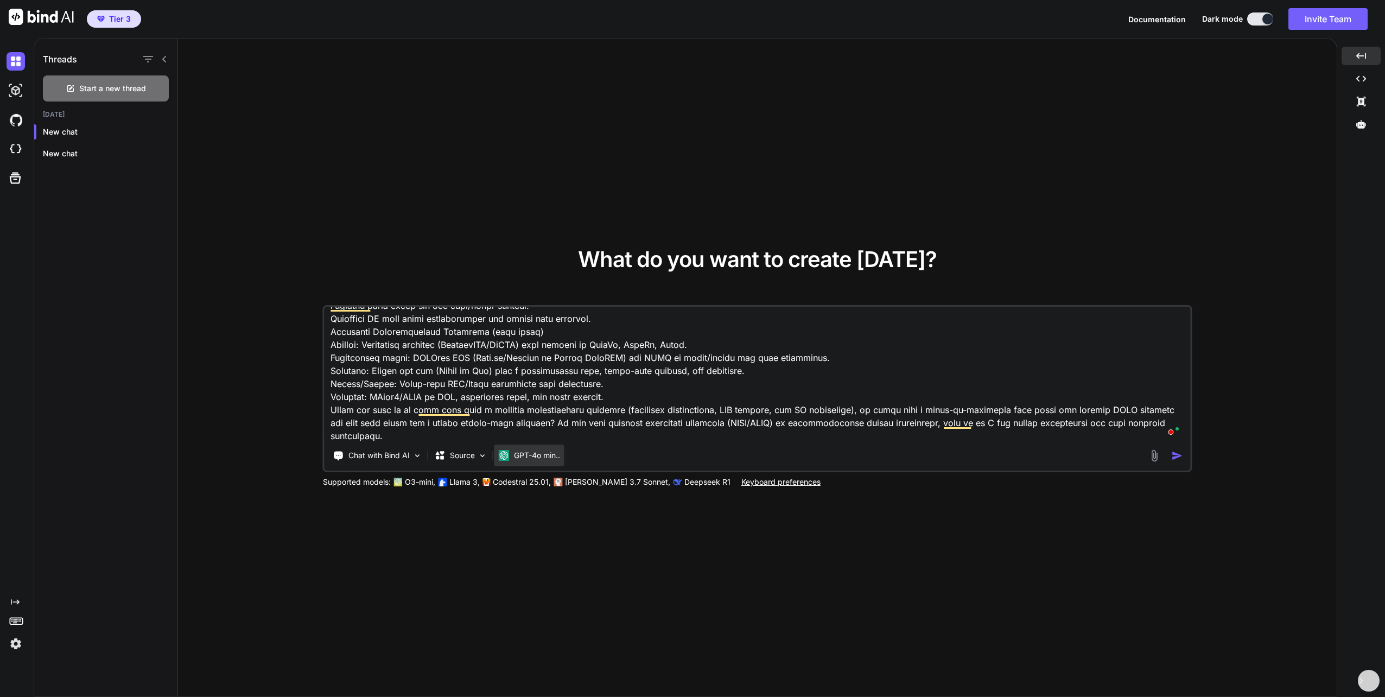
type textarea "Objective and Scope System objective: Enable entry, storage, and update of the …"
click at [553, 455] on p "GPT-4o min.." at bounding box center [537, 455] width 46 height 11
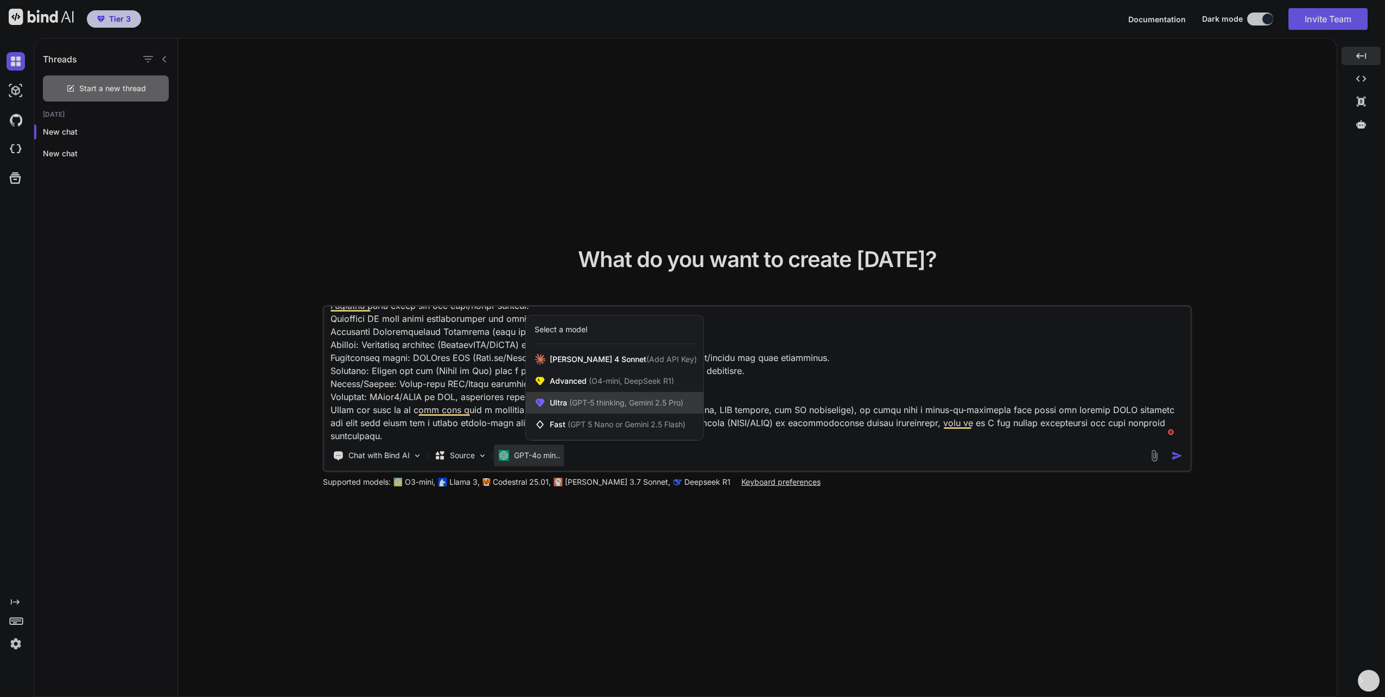
click at [589, 402] on span "(GPT-5 thinking, Gemini 2.5 Pro)" at bounding box center [625, 402] width 116 height 9
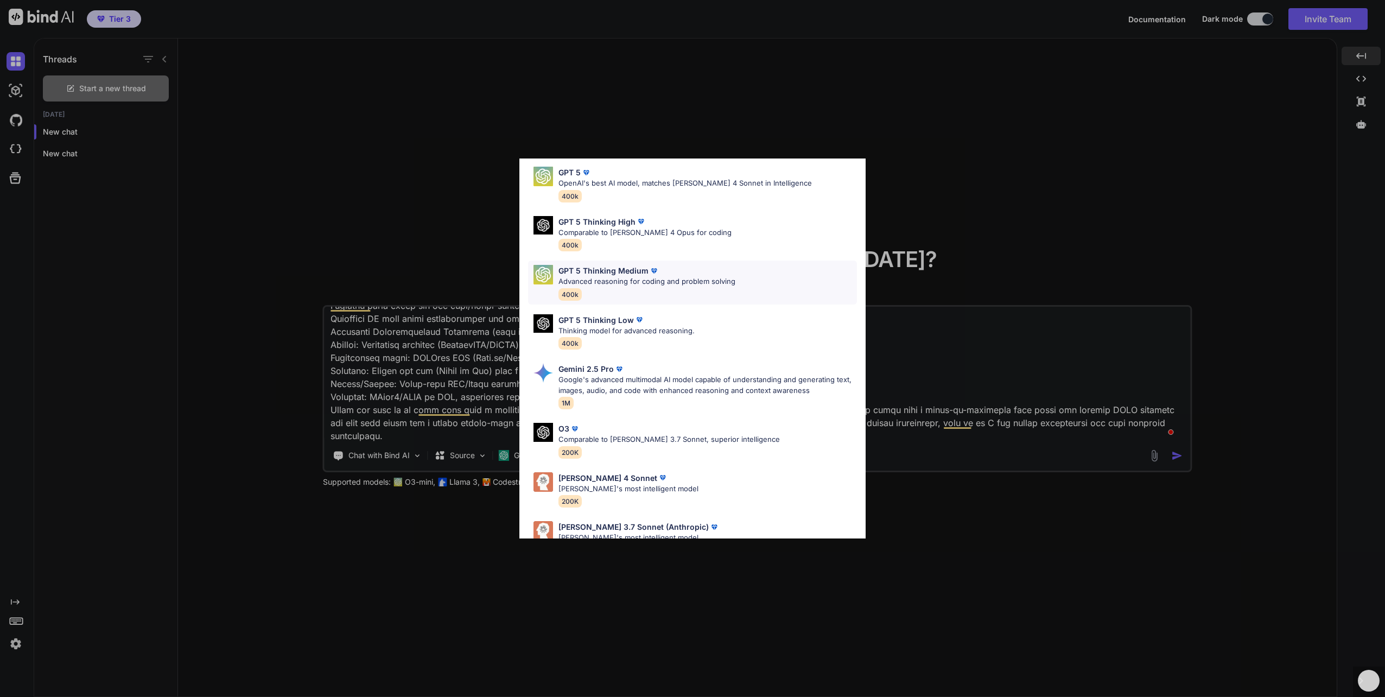
scroll to position [54, 0]
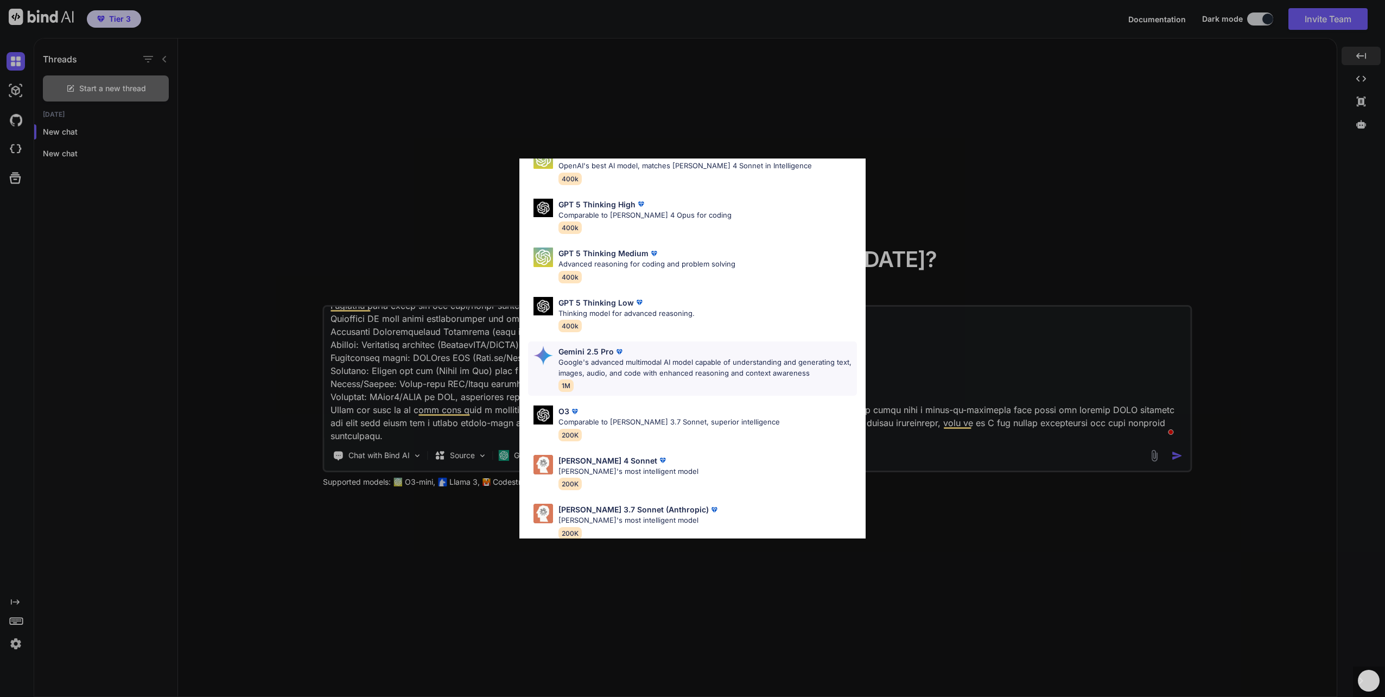
click at [600, 365] on p "Google's advanced multimodal AI model capable of understanding and generating t…" at bounding box center [707, 367] width 298 height 21
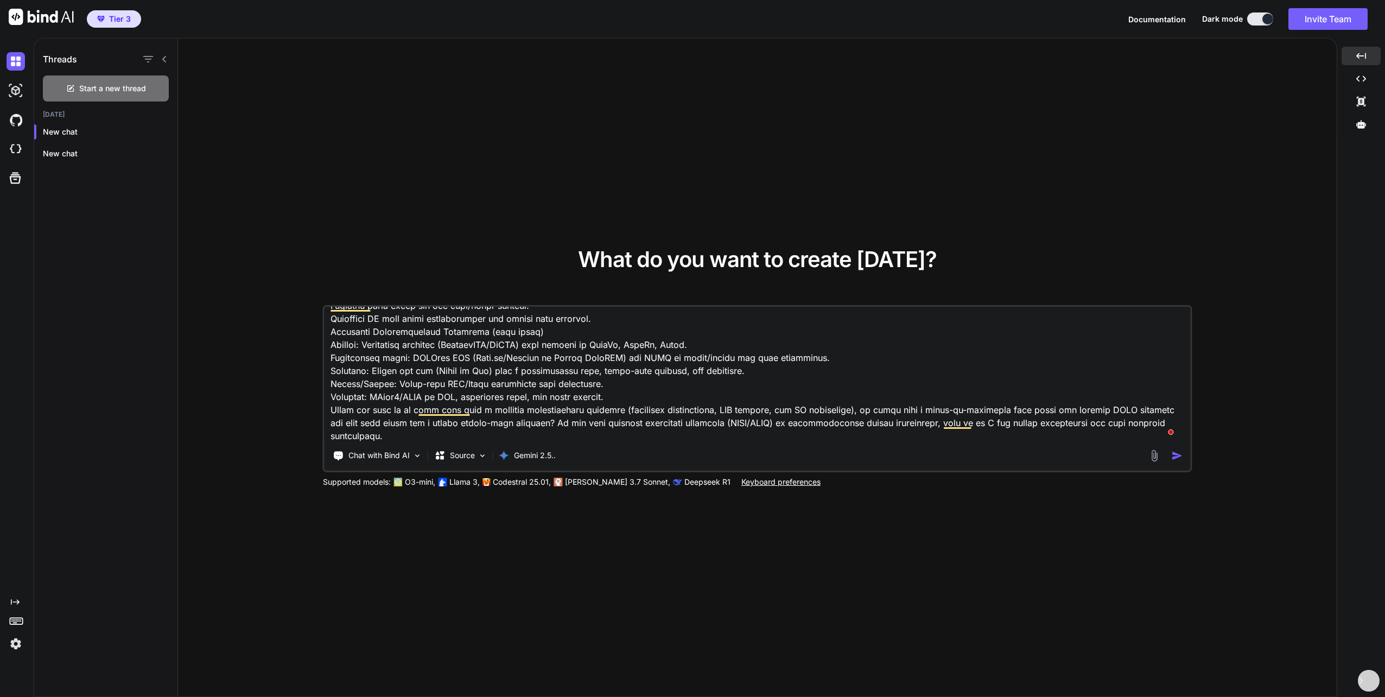
click at [1179, 456] on img "button" at bounding box center [1176, 455] width 11 height 11
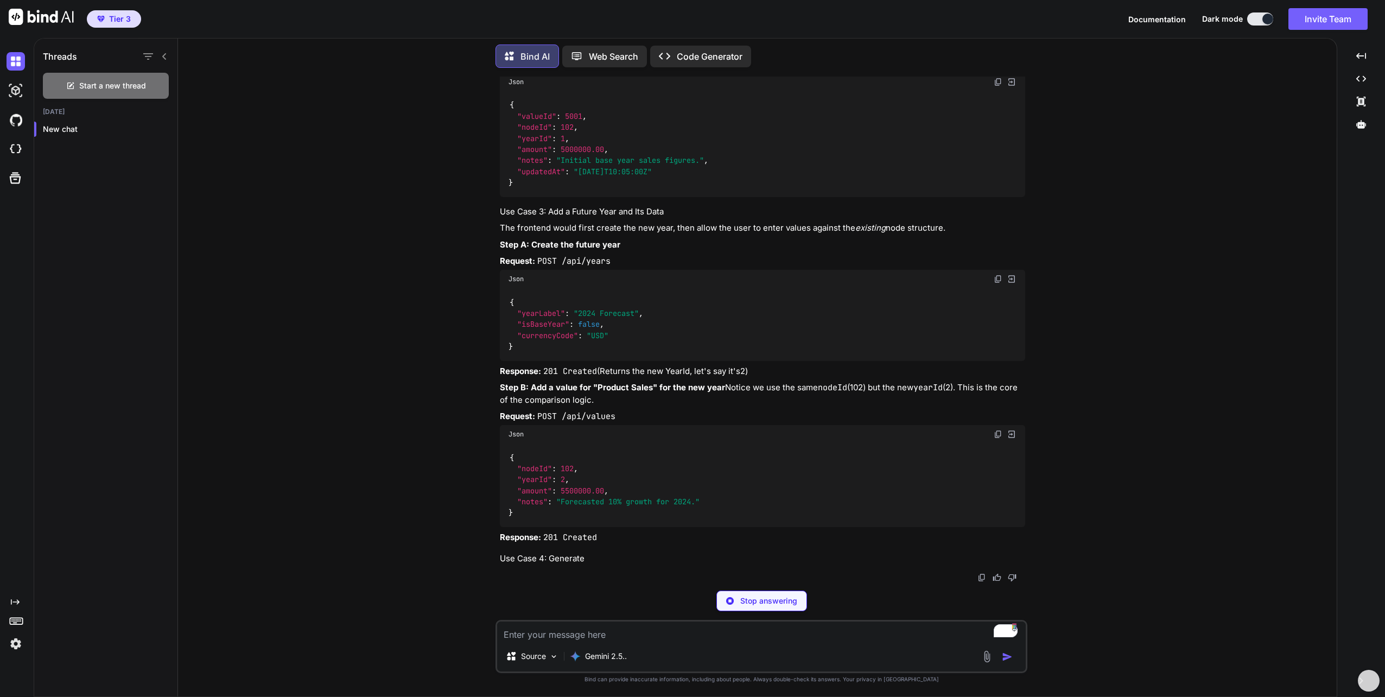
scroll to position [2759, 0]
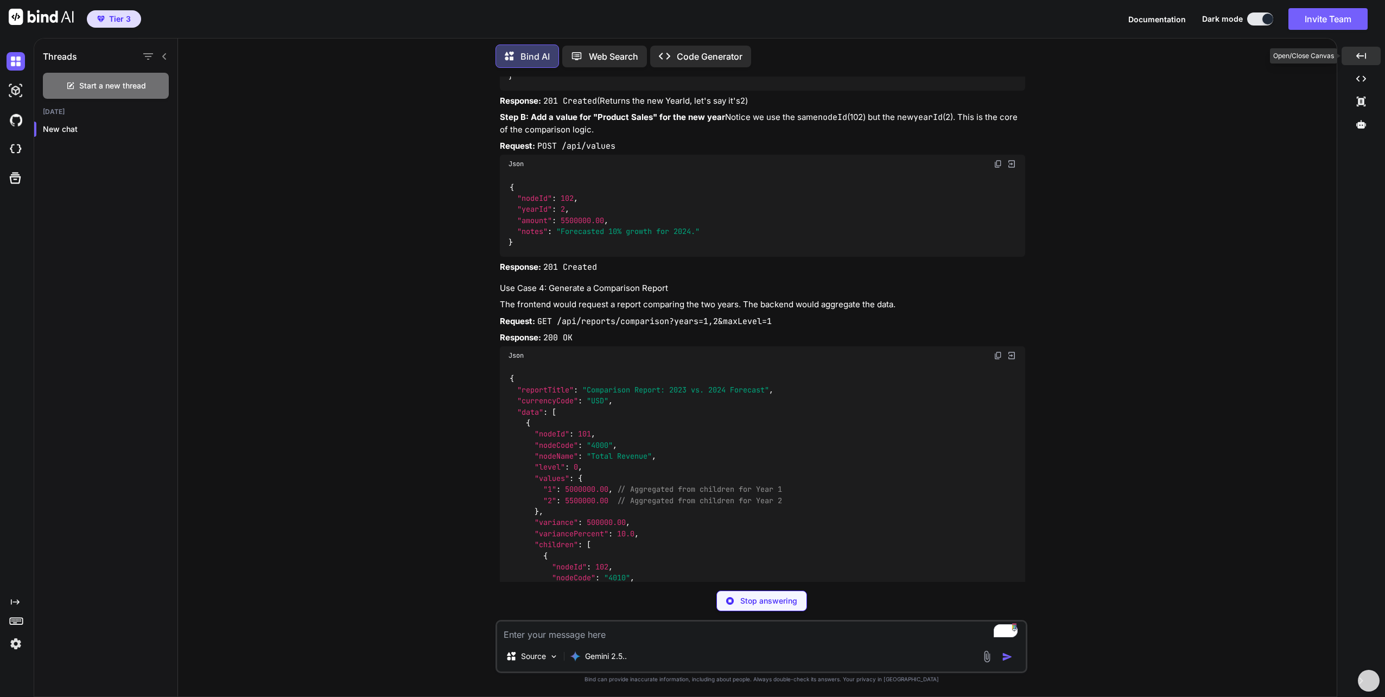
click at [1359, 56] on icon "Created with Pixso." at bounding box center [1361, 56] width 10 height 10
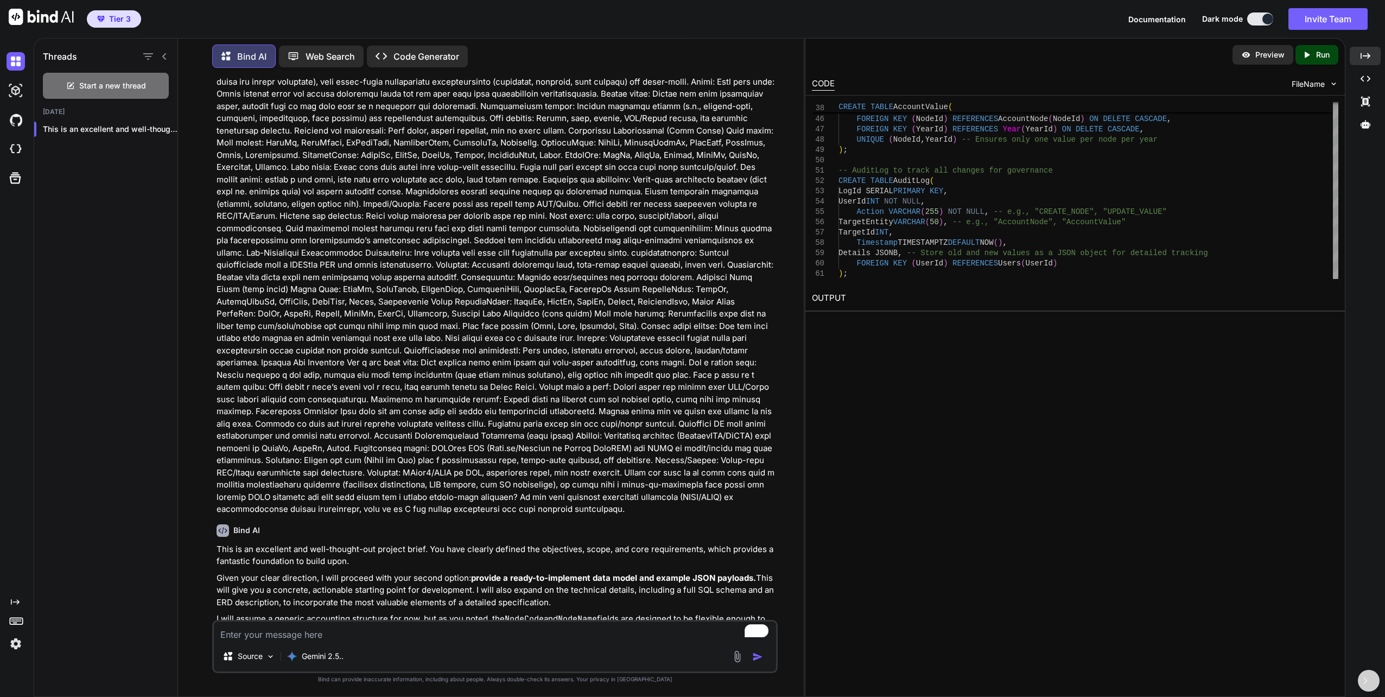
scroll to position [0, 0]
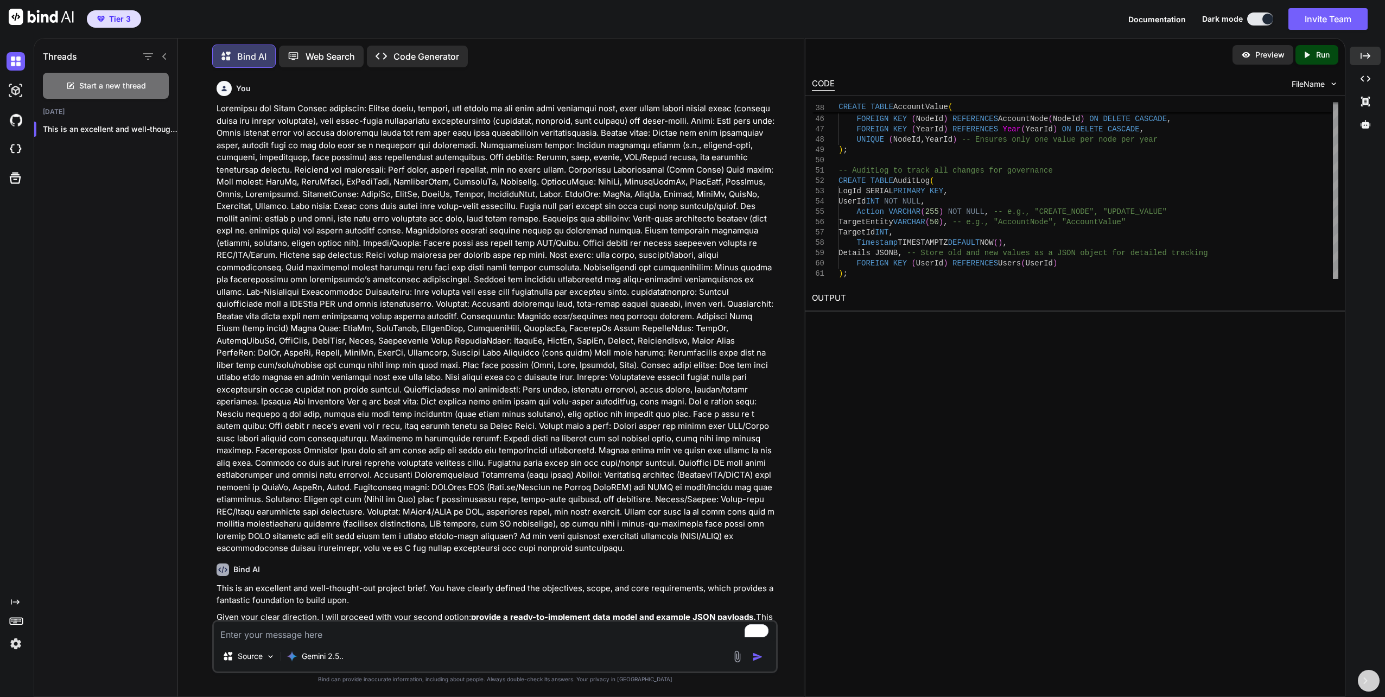
click at [1306, 55] on icon at bounding box center [1306, 55] width 5 height 6
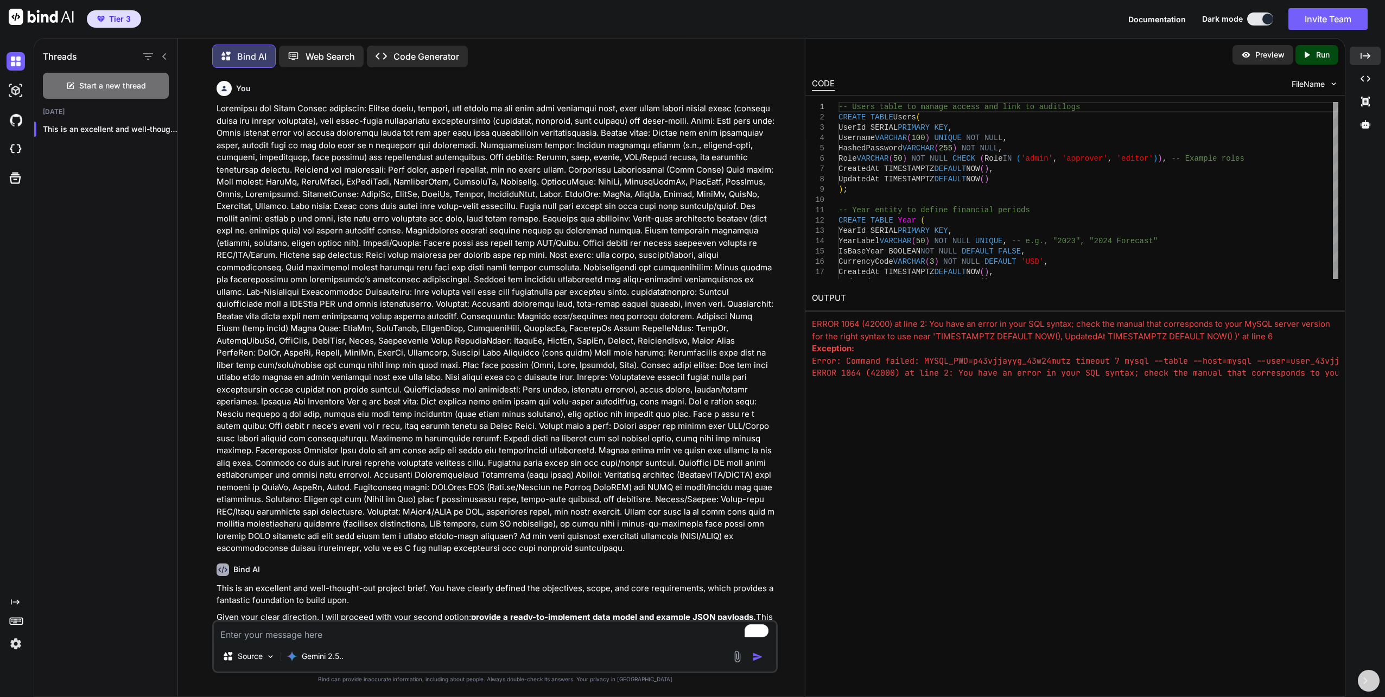
click at [18, 648] on img at bounding box center [16, 643] width 18 height 18
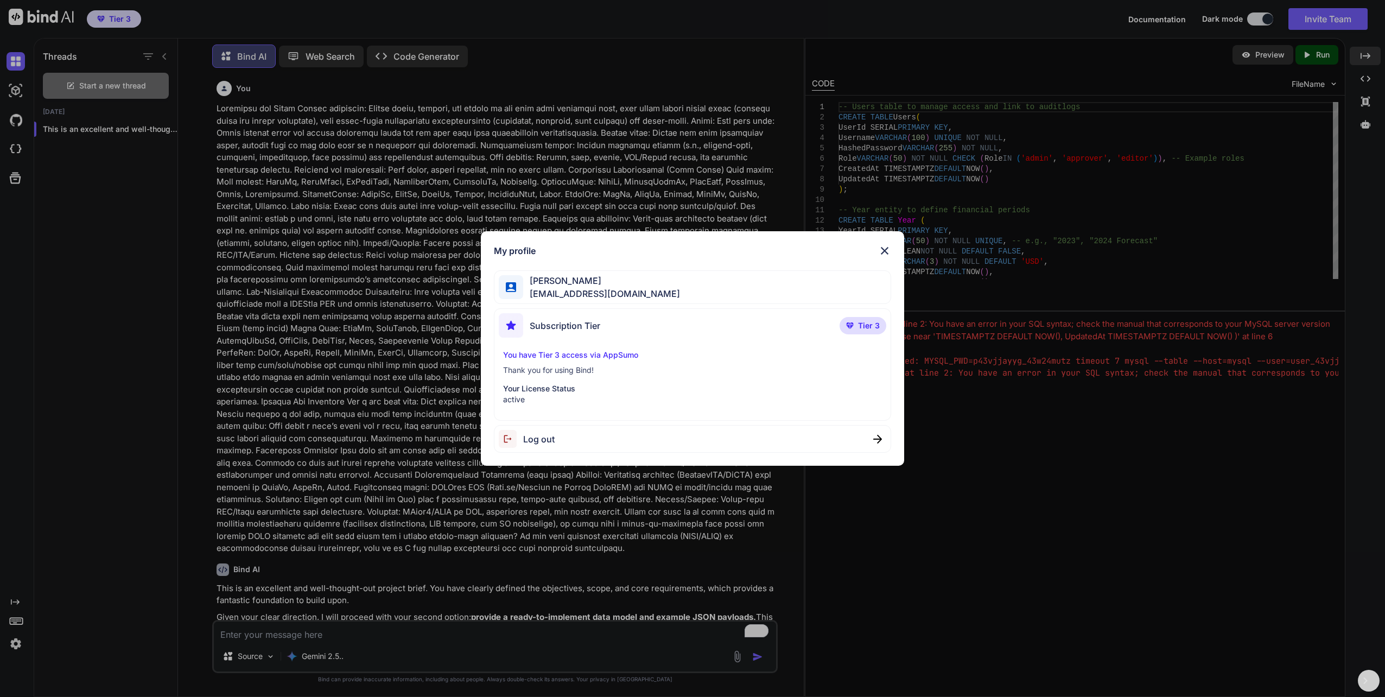
click at [541, 437] on span "Log out" at bounding box center [538, 438] width 31 height 13
